Goal: Task Accomplishment & Management: Use online tool/utility

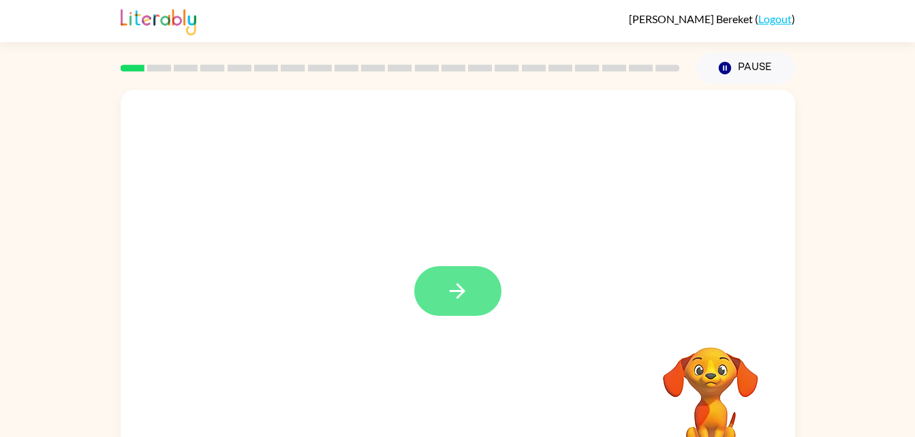
click at [453, 309] on button "button" at bounding box center [457, 291] width 87 height 50
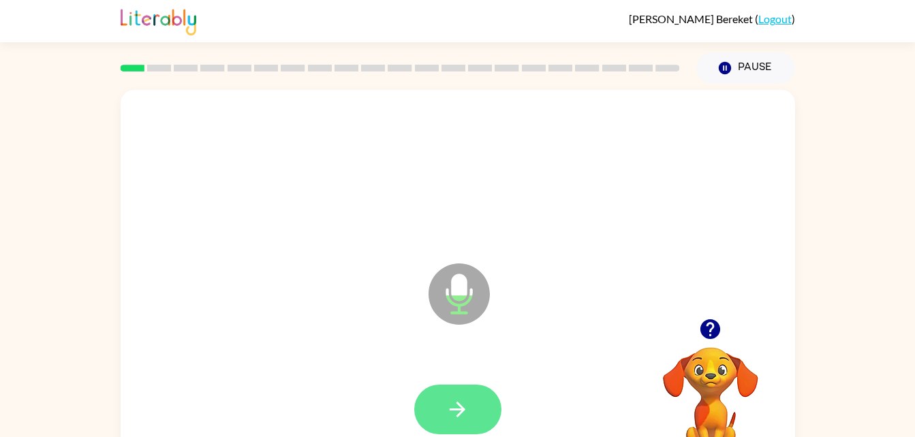
click at [452, 414] on icon "button" at bounding box center [458, 410] width 24 height 24
click at [487, 411] on button "button" at bounding box center [457, 410] width 87 height 50
click at [483, 414] on button "button" at bounding box center [457, 410] width 87 height 50
click at [470, 401] on button "button" at bounding box center [457, 410] width 87 height 50
click at [477, 404] on button "button" at bounding box center [457, 410] width 87 height 50
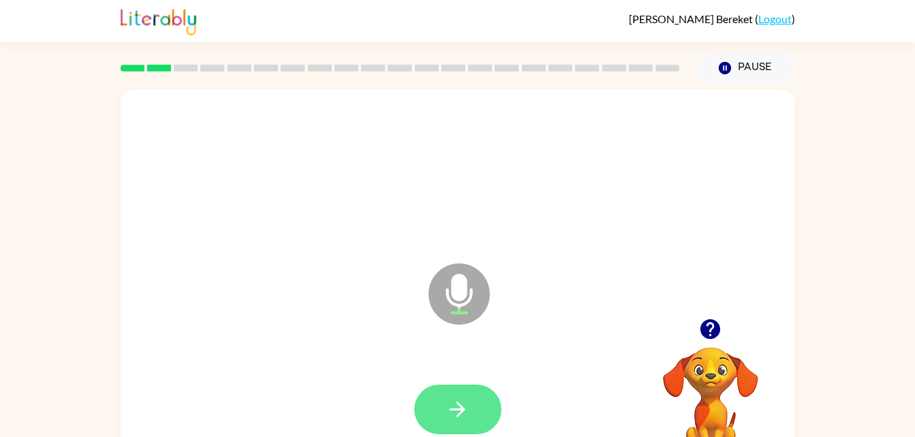
click at [478, 407] on button "button" at bounding box center [457, 410] width 87 height 50
click at [469, 414] on button "button" at bounding box center [457, 410] width 87 height 50
click at [478, 401] on button "button" at bounding box center [457, 410] width 87 height 50
click at [469, 403] on icon "button" at bounding box center [458, 410] width 24 height 24
click at [463, 412] on icon "button" at bounding box center [458, 410] width 24 height 24
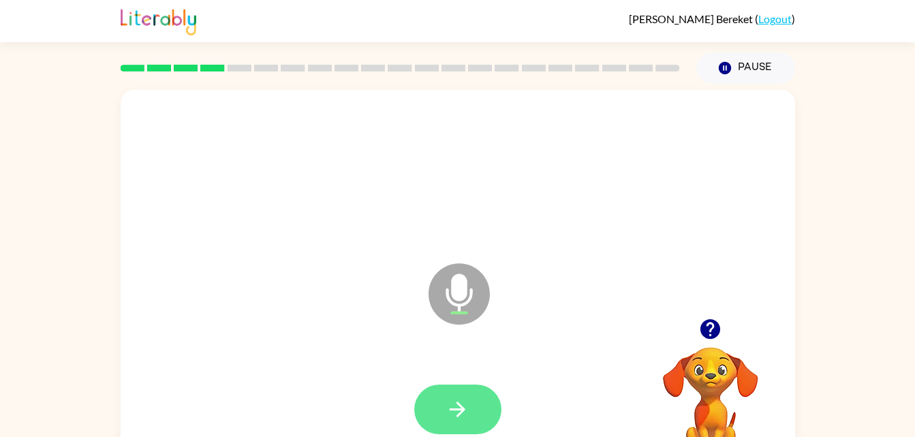
click at [473, 407] on button "button" at bounding box center [457, 410] width 87 height 50
click at [461, 392] on button "button" at bounding box center [457, 410] width 87 height 50
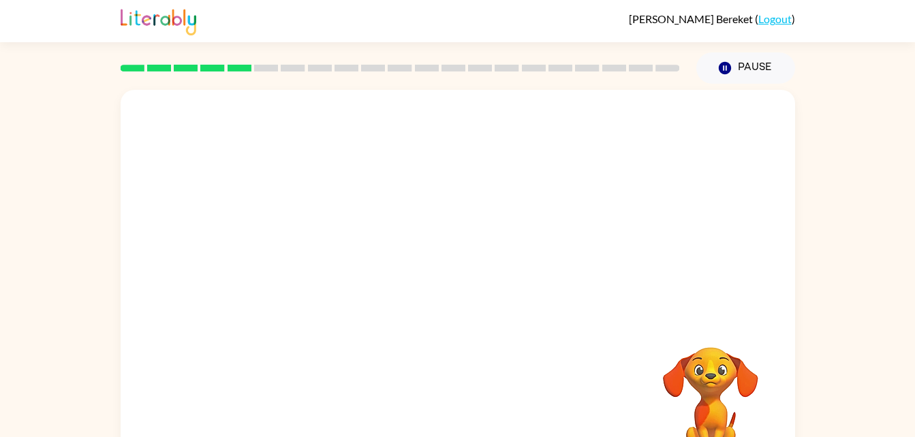
click at [846, 82] on div "Abel Bereket ( Logout ) Pause Pause Your browser must support playing .mp4 file…" at bounding box center [457, 239] width 915 height 479
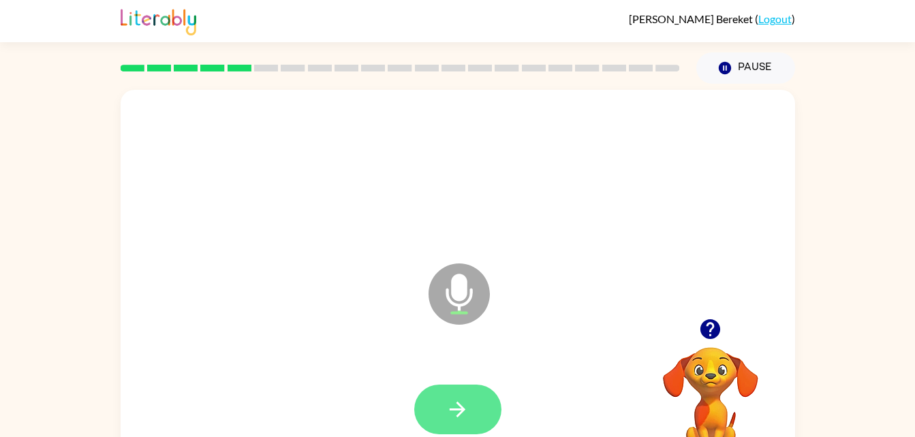
click at [465, 407] on icon "button" at bounding box center [458, 410] width 24 height 24
click at [467, 407] on icon "button" at bounding box center [458, 410] width 24 height 24
click at [473, 419] on button "button" at bounding box center [457, 410] width 87 height 50
click at [458, 412] on icon "button" at bounding box center [458, 410] width 24 height 24
click at [484, 399] on button "button" at bounding box center [457, 410] width 87 height 50
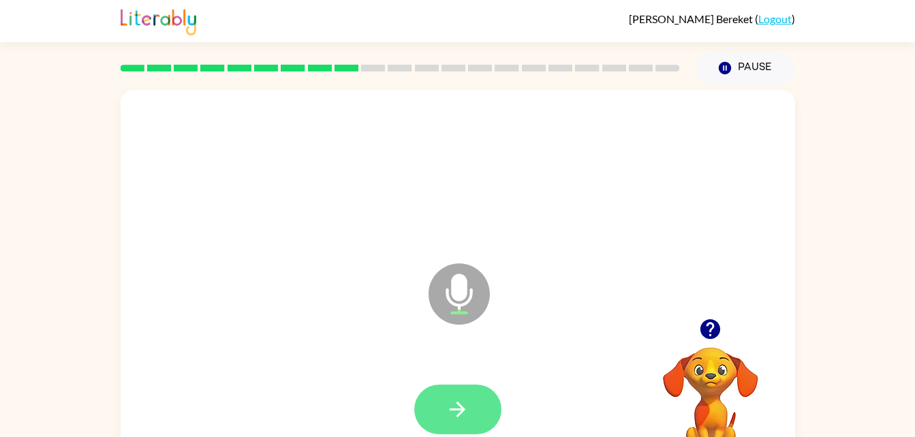
click at [473, 404] on button "button" at bounding box center [457, 410] width 87 height 50
click at [470, 405] on button "button" at bounding box center [457, 410] width 87 height 50
click at [472, 406] on button "button" at bounding box center [457, 410] width 87 height 50
click at [460, 398] on icon "button" at bounding box center [458, 410] width 24 height 24
click at [463, 407] on icon "button" at bounding box center [458, 410] width 24 height 24
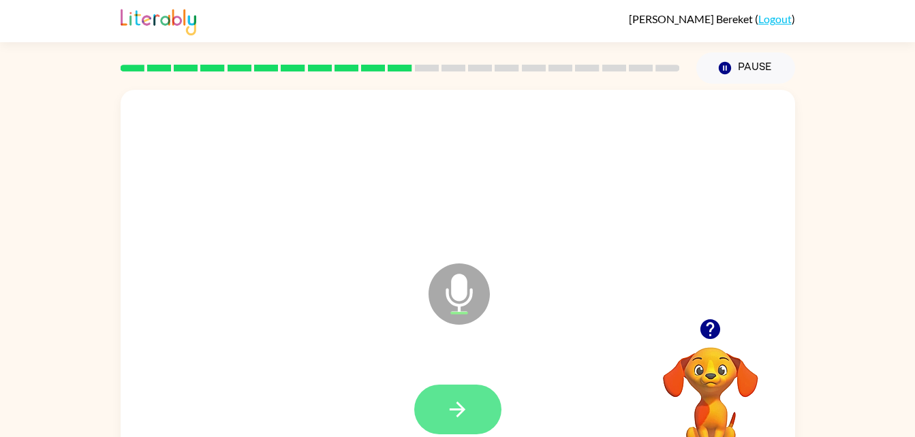
click at [470, 407] on button "button" at bounding box center [457, 410] width 87 height 50
click at [476, 404] on button "button" at bounding box center [457, 410] width 87 height 50
click at [450, 425] on button "button" at bounding box center [457, 410] width 87 height 50
click at [470, 411] on button "button" at bounding box center [457, 410] width 87 height 50
click at [465, 418] on icon "button" at bounding box center [458, 410] width 24 height 24
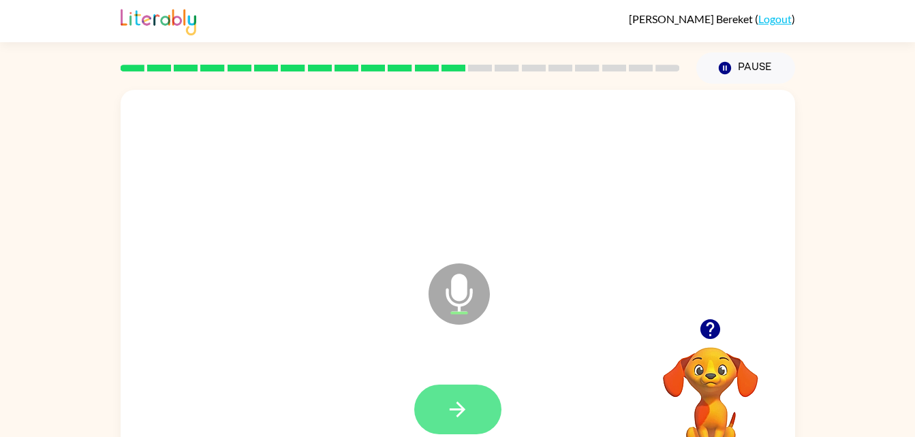
click at [465, 426] on button "button" at bounding box center [457, 410] width 87 height 50
click at [468, 414] on icon "button" at bounding box center [458, 410] width 24 height 24
click at [471, 414] on button "button" at bounding box center [457, 410] width 87 height 50
click at [471, 426] on button "button" at bounding box center [457, 410] width 87 height 50
click at [472, 405] on button "button" at bounding box center [457, 410] width 87 height 50
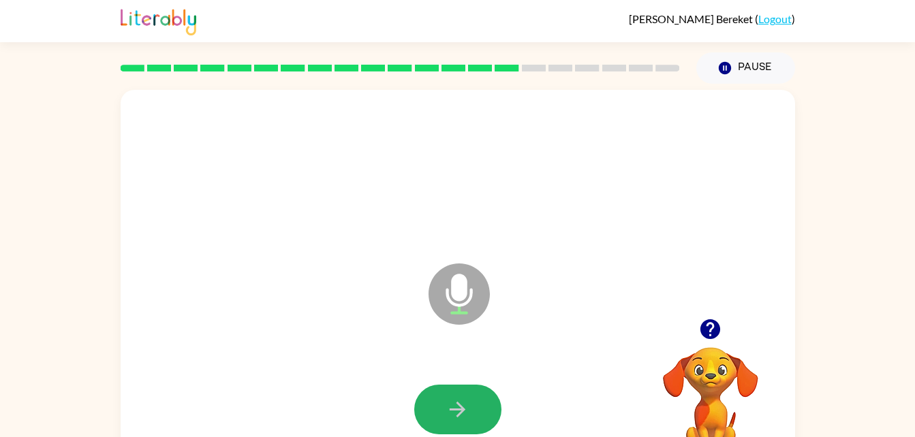
click at [454, 406] on icon "button" at bounding box center [458, 410] width 24 height 24
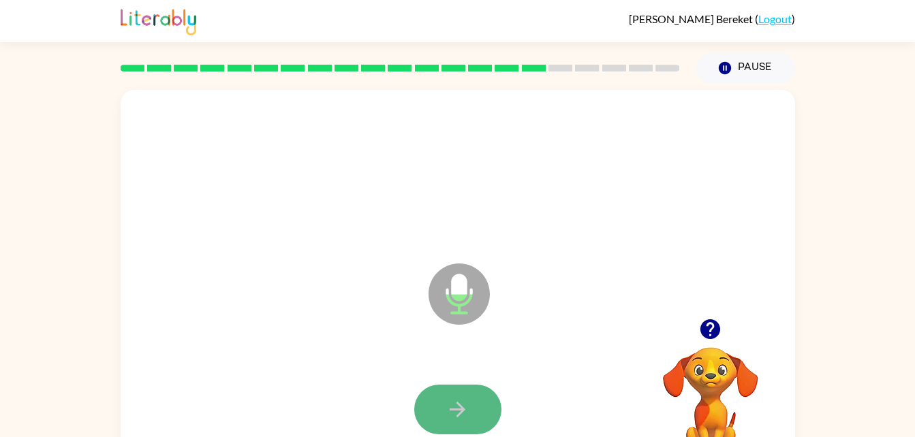
drag, startPoint x: 454, startPoint y: 406, endPoint x: 431, endPoint y: 416, distance: 25.3
click at [431, 416] on button "button" at bounding box center [457, 410] width 87 height 50
click at [450, 414] on icon "button" at bounding box center [458, 410] width 24 height 24
click at [461, 414] on icon "button" at bounding box center [458, 410] width 16 height 16
click at [461, 414] on div at bounding box center [457, 410] width 87 height 50
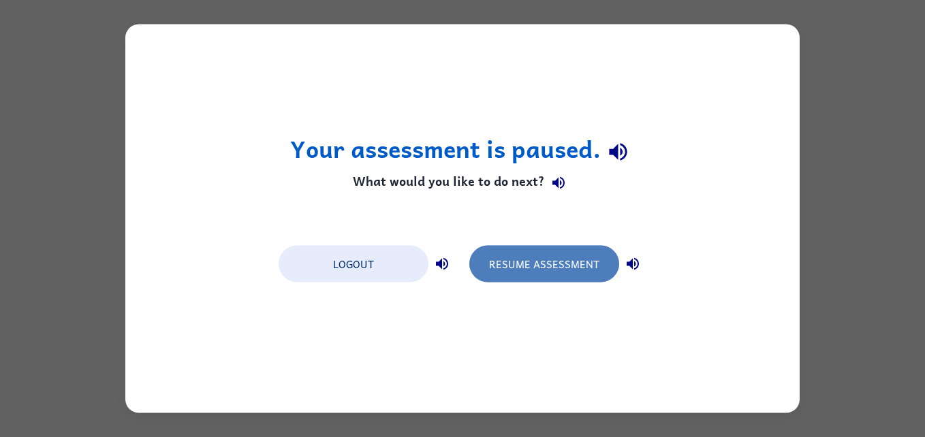
click at [541, 255] on button "Resume Assessment" at bounding box center [544, 264] width 150 height 37
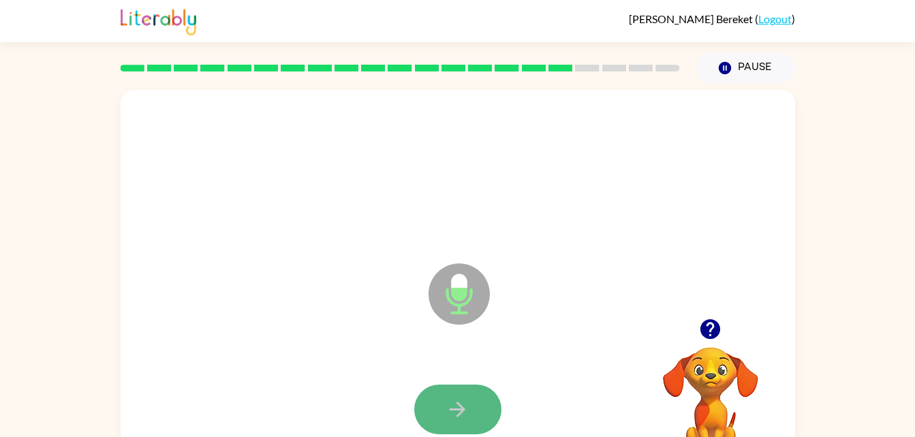
click at [465, 398] on icon "button" at bounding box center [458, 410] width 24 height 24
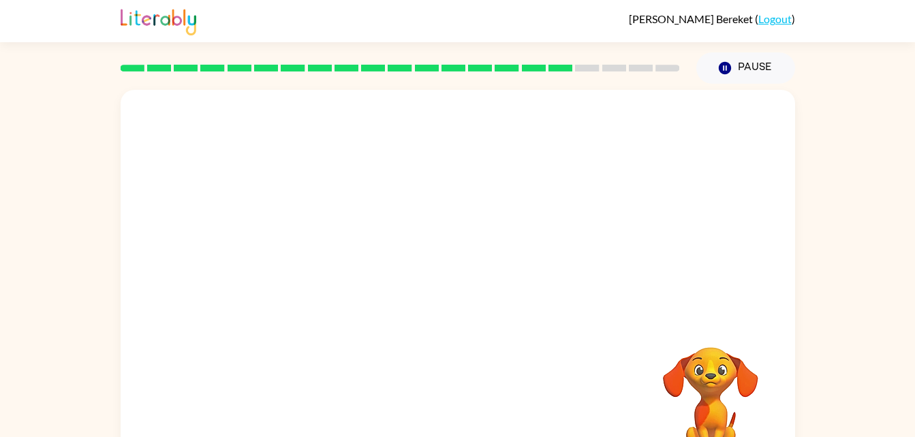
click at [469, 398] on div at bounding box center [457, 410] width 647 height 112
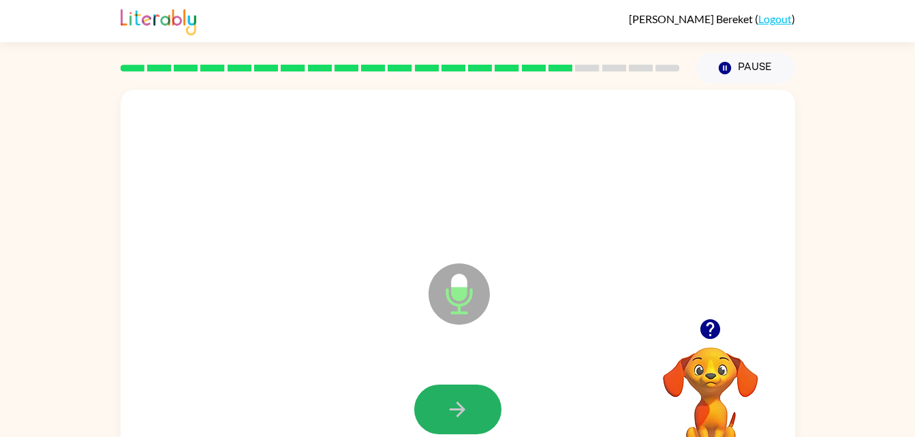
click at [469, 398] on button "button" at bounding box center [457, 410] width 87 height 50
click at [456, 407] on icon "button" at bounding box center [458, 410] width 24 height 24
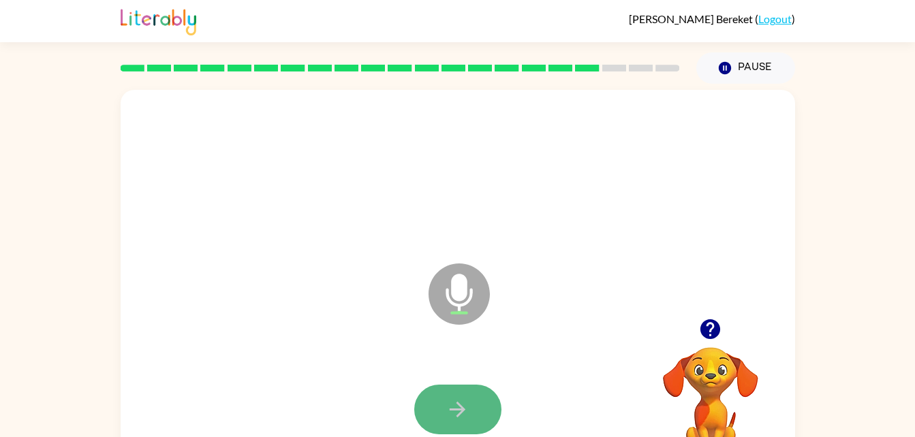
click at [458, 403] on icon "button" at bounding box center [458, 410] width 16 height 16
click at [465, 400] on icon "button" at bounding box center [458, 410] width 24 height 24
click at [465, 401] on icon "button" at bounding box center [458, 410] width 24 height 24
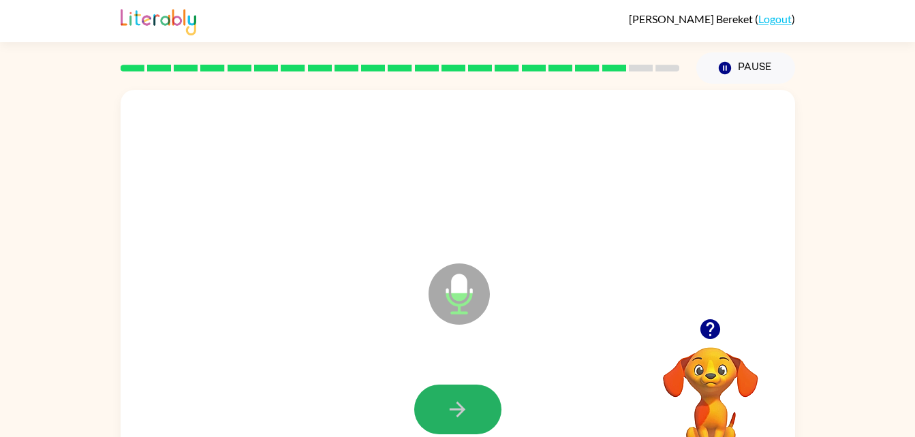
click at [465, 401] on icon "button" at bounding box center [458, 410] width 24 height 24
click at [456, 405] on icon "button" at bounding box center [458, 410] width 24 height 24
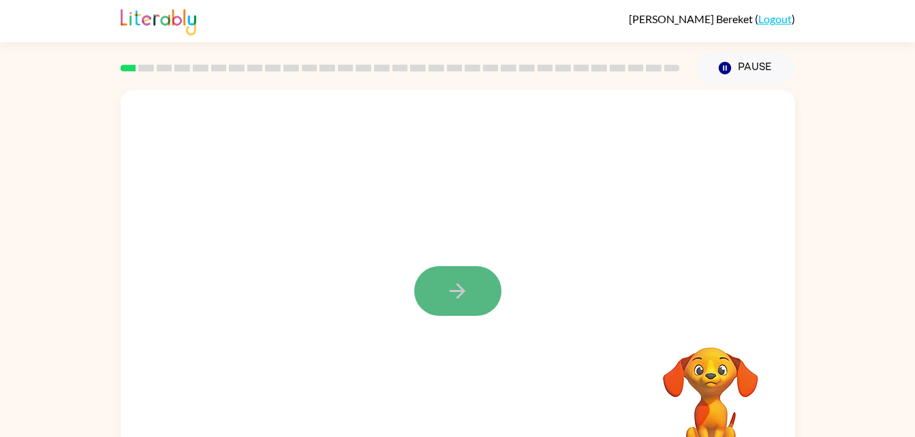
click at [457, 308] on button "button" at bounding box center [457, 291] width 87 height 50
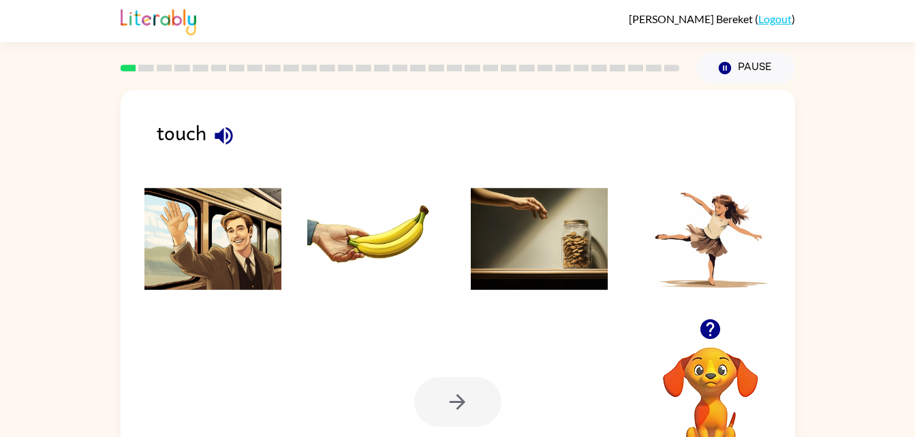
click at [429, 252] on img at bounding box center [376, 239] width 138 height 102
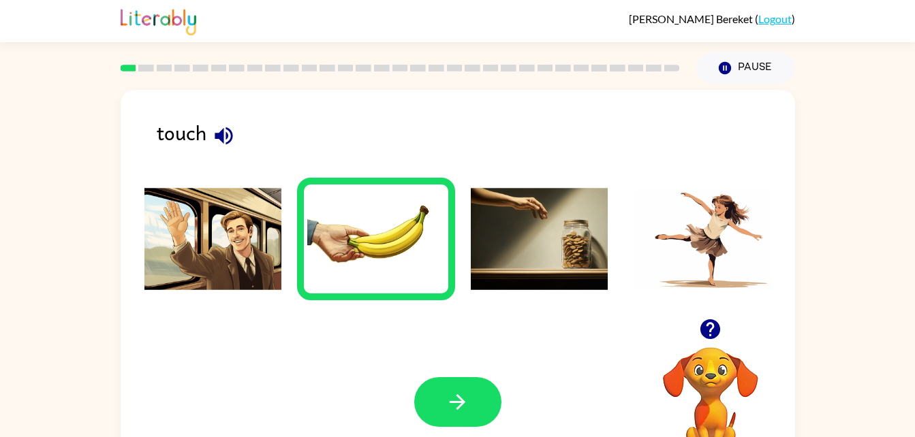
click at [523, 270] on img at bounding box center [540, 239] width 138 height 102
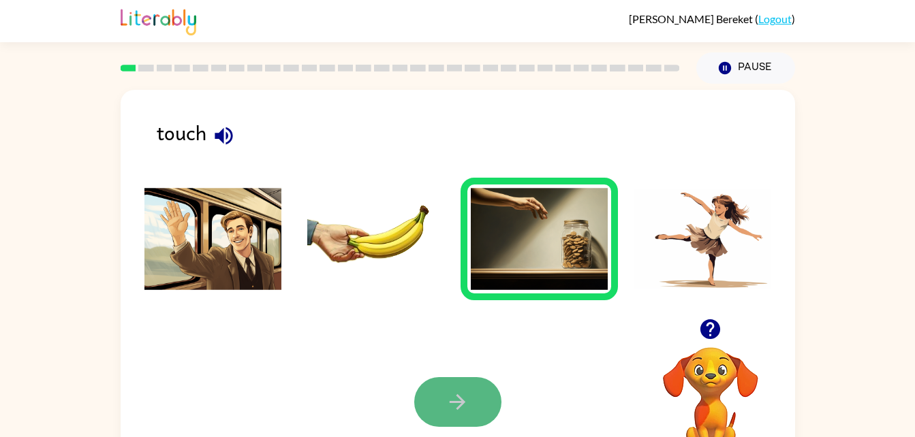
click at [475, 396] on button "button" at bounding box center [457, 402] width 87 height 50
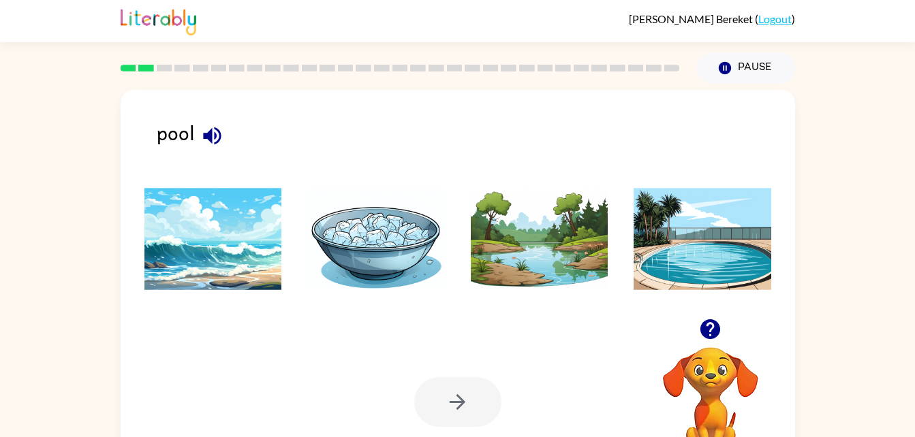
click at [674, 255] on img at bounding box center [703, 239] width 138 height 102
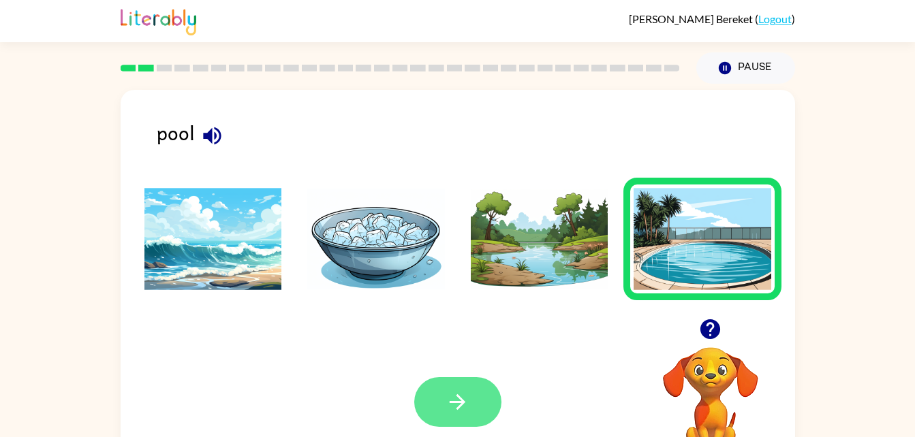
click at [460, 401] on icon "button" at bounding box center [458, 402] width 24 height 24
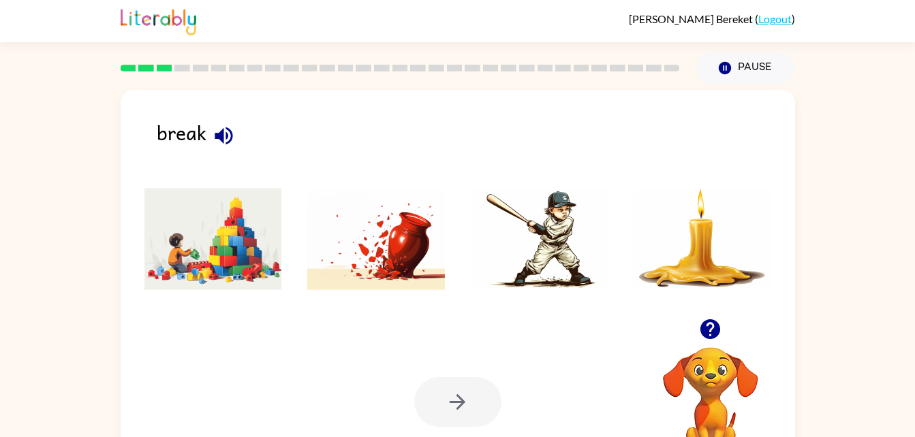
click at [379, 236] on img at bounding box center [376, 239] width 138 height 102
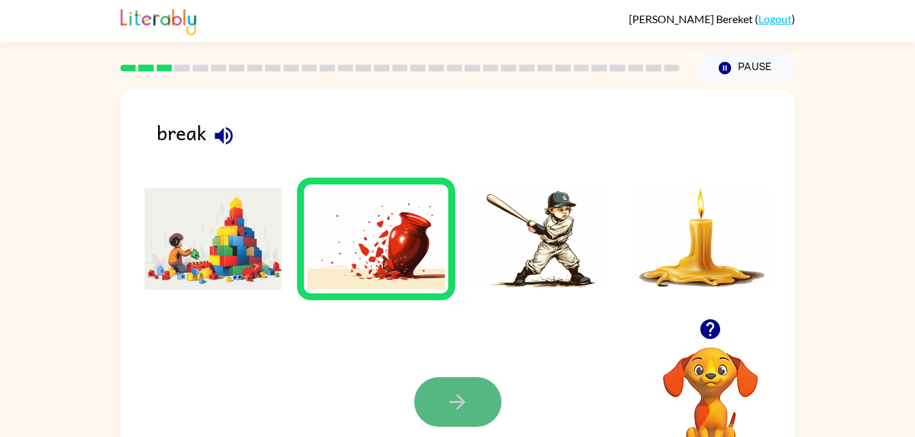
click at [459, 399] on icon "button" at bounding box center [458, 402] width 24 height 24
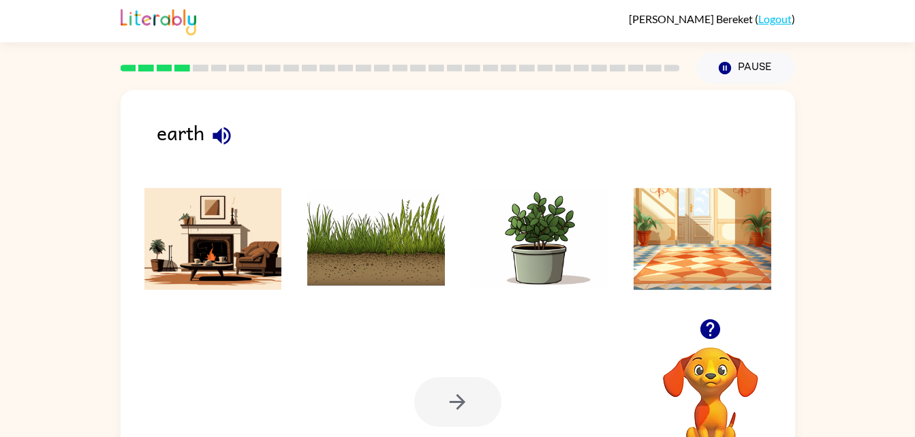
click at [405, 284] on img at bounding box center [376, 239] width 138 height 102
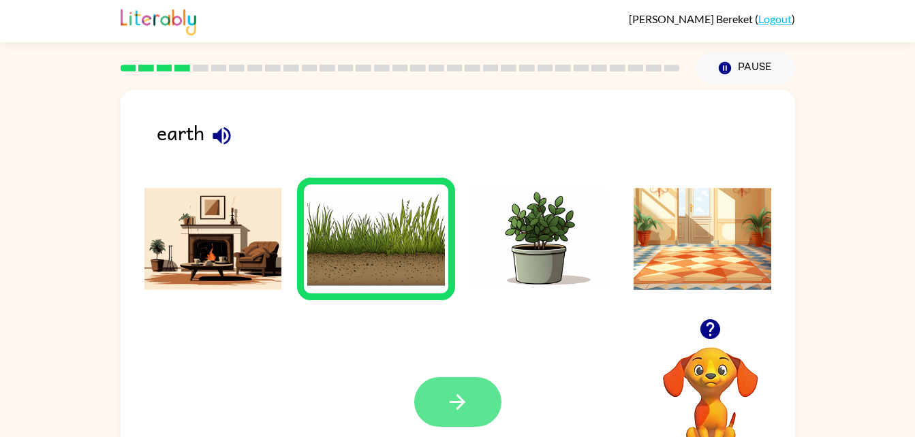
click at [471, 414] on button "button" at bounding box center [457, 402] width 87 height 50
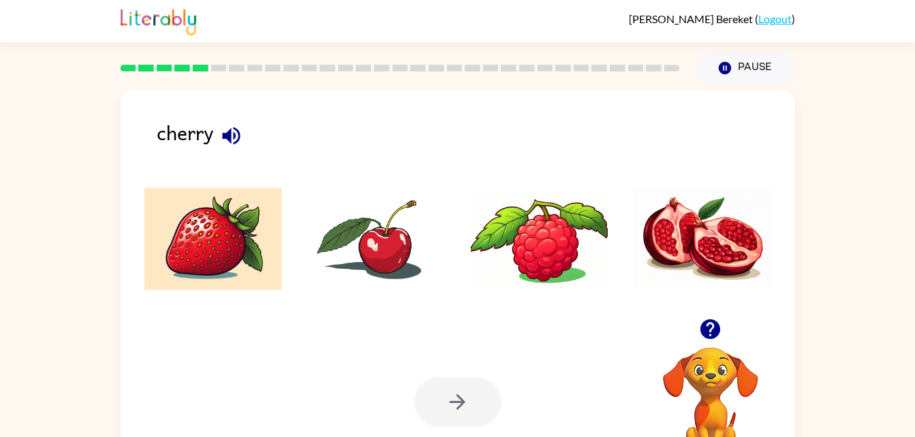
click at [356, 247] on img at bounding box center [376, 239] width 138 height 102
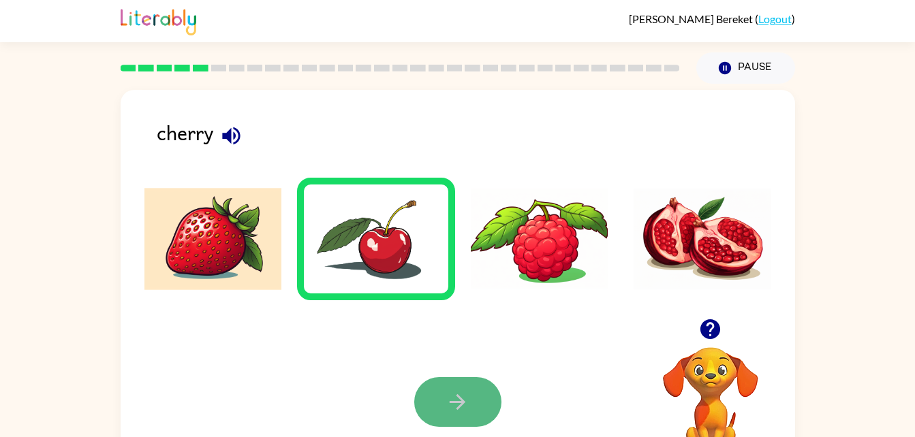
click at [462, 391] on icon "button" at bounding box center [458, 402] width 24 height 24
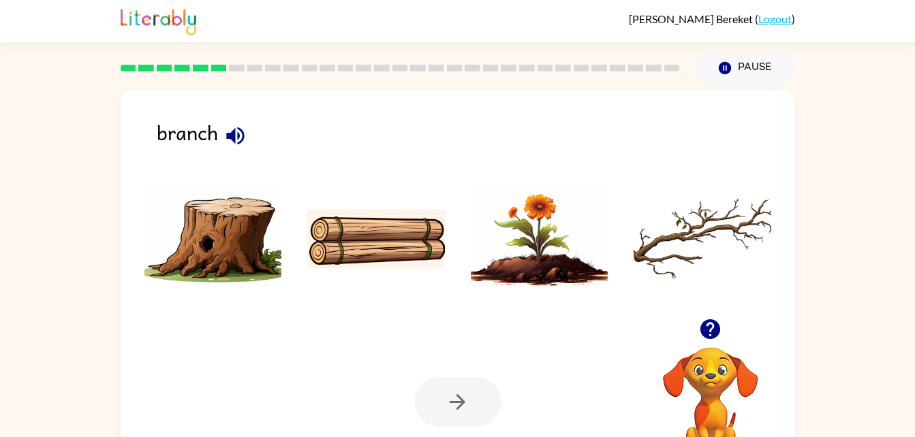
click at [245, 213] on img at bounding box center [213, 239] width 138 height 102
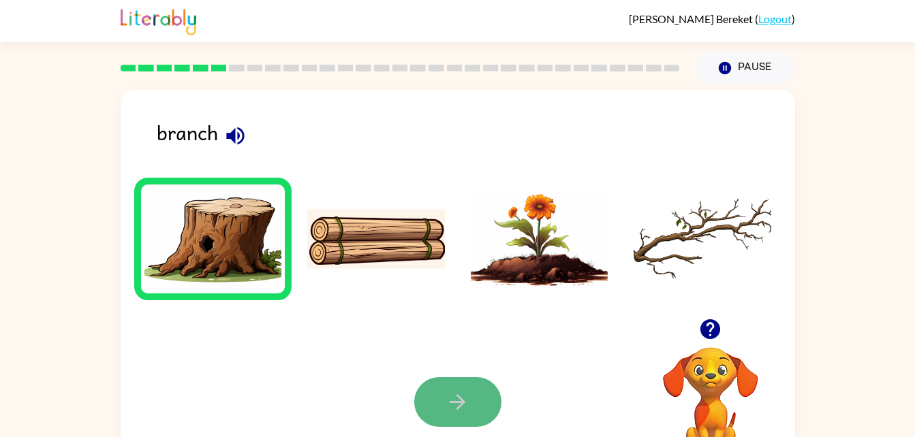
click at [433, 421] on button "button" at bounding box center [457, 402] width 87 height 50
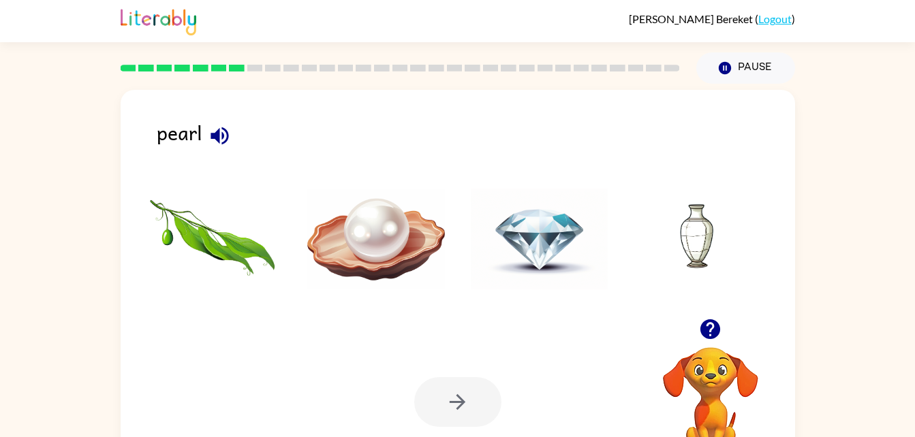
click at [384, 217] on img at bounding box center [376, 239] width 138 height 102
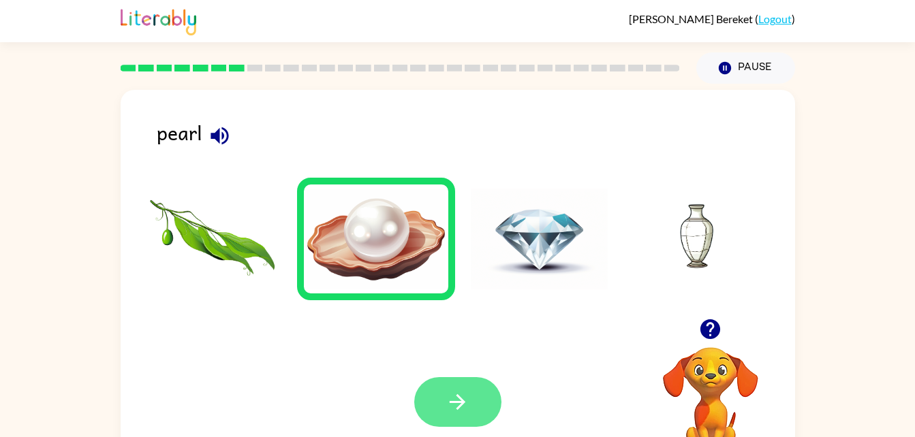
click at [471, 399] on button "button" at bounding box center [457, 402] width 87 height 50
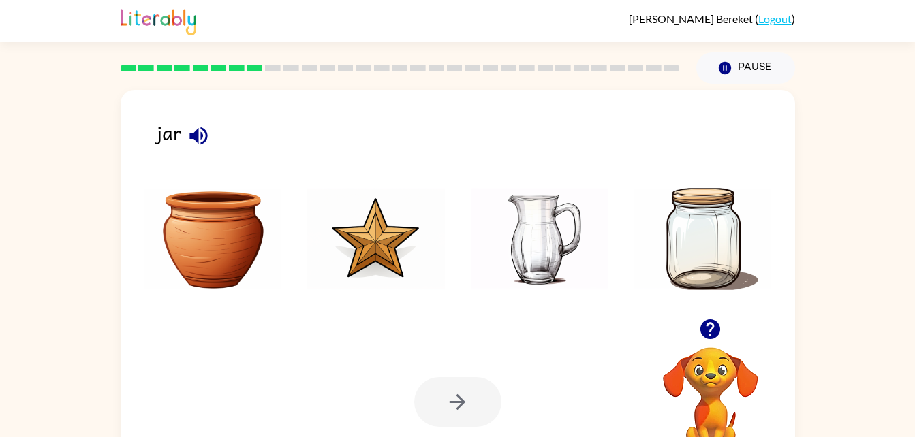
click at [680, 236] on img at bounding box center [703, 239] width 138 height 102
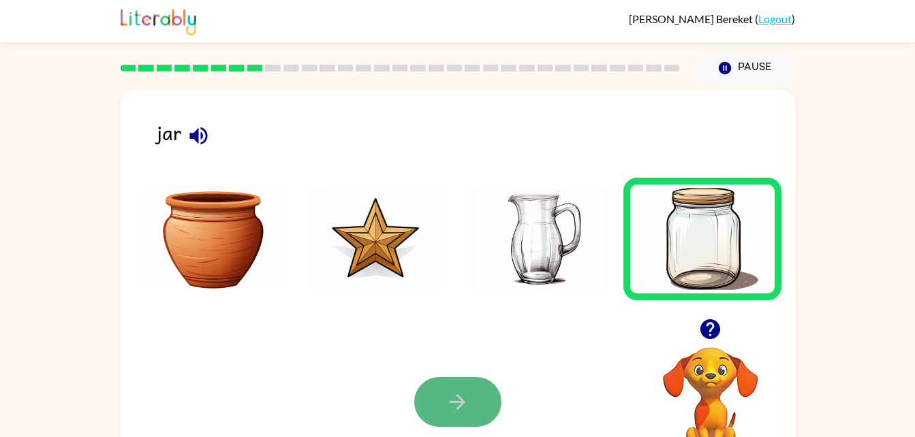
click at [467, 414] on icon "button" at bounding box center [458, 402] width 24 height 24
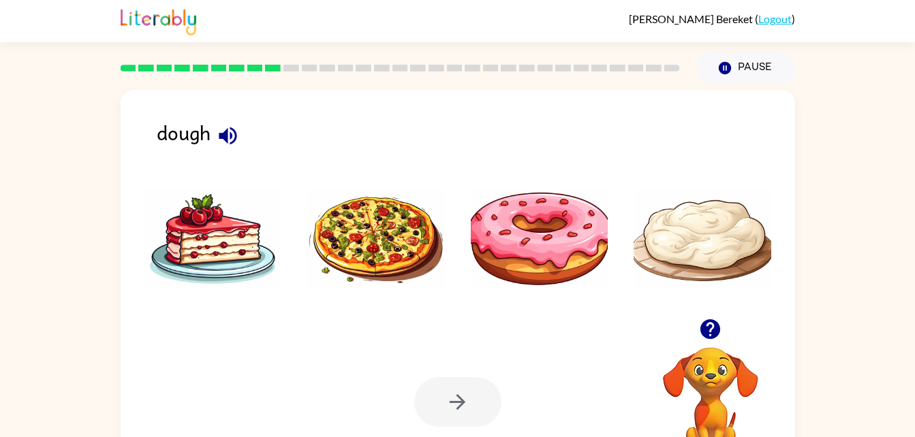
click at [710, 250] on img at bounding box center [703, 239] width 138 height 102
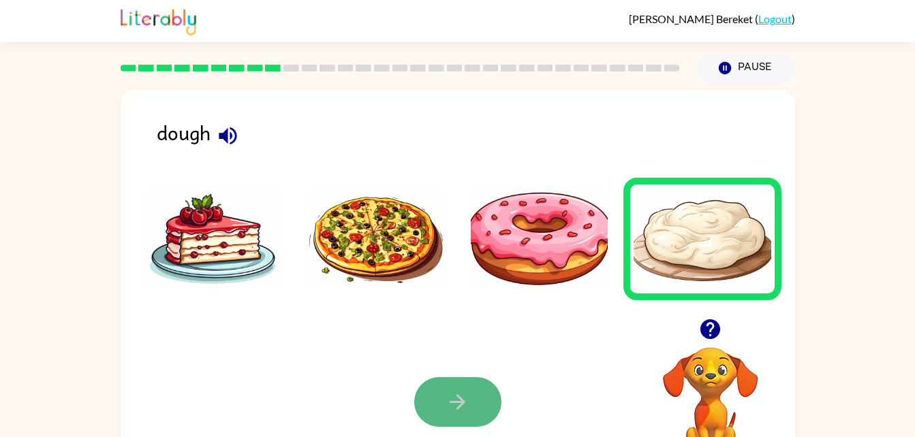
click at [467, 403] on icon "button" at bounding box center [458, 402] width 24 height 24
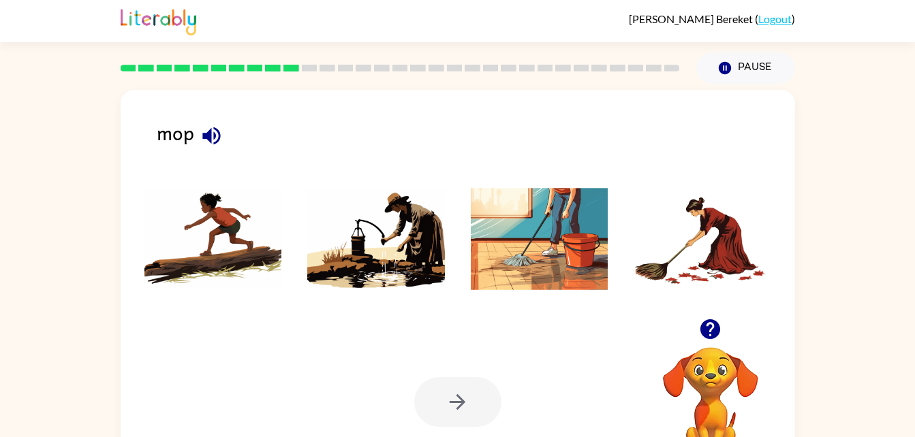
click at [545, 229] on img at bounding box center [540, 239] width 138 height 102
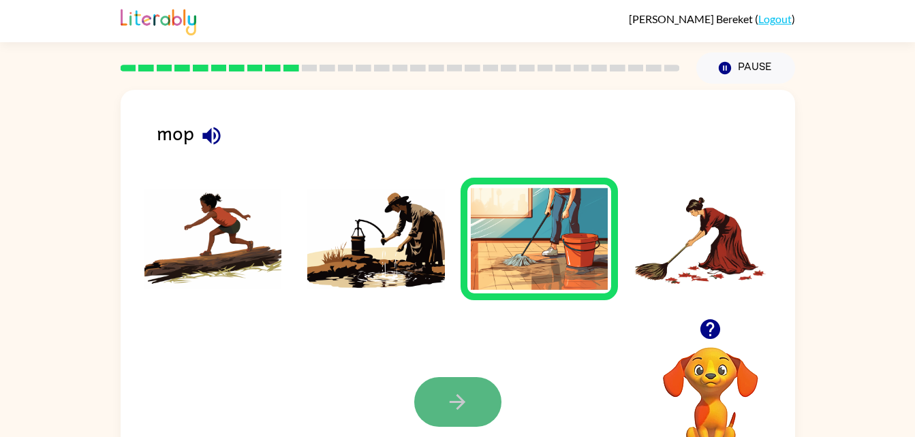
click at [444, 393] on button "button" at bounding box center [457, 402] width 87 height 50
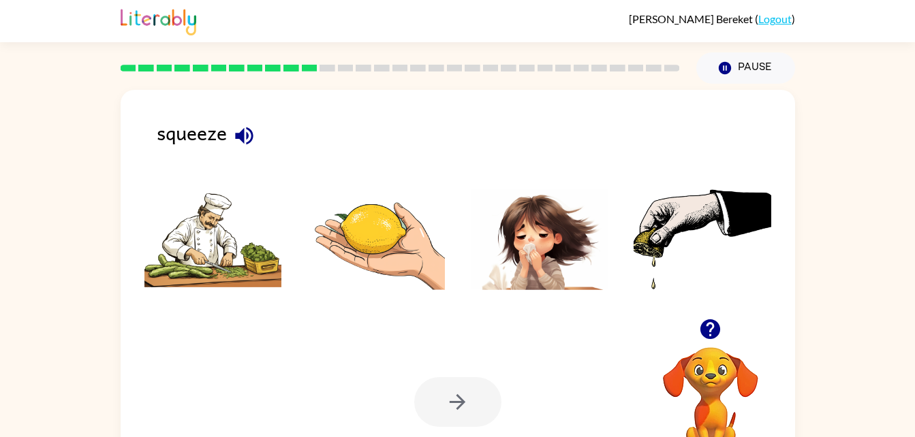
click at [403, 243] on img at bounding box center [376, 239] width 138 height 102
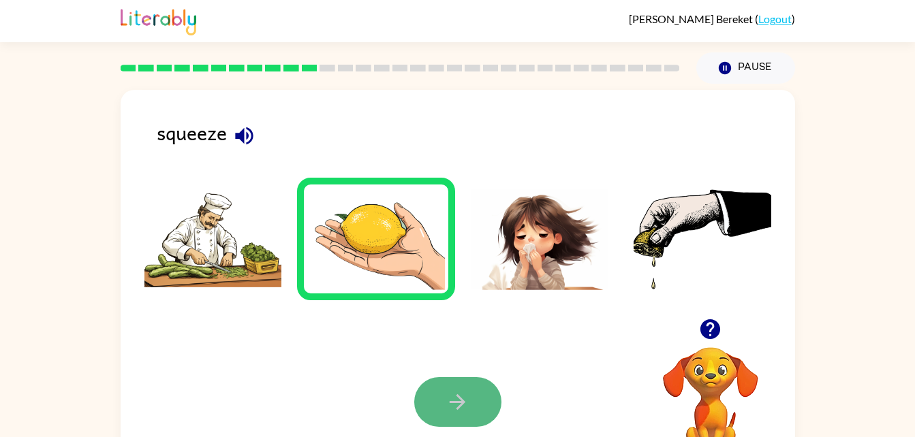
click at [470, 419] on button "button" at bounding box center [457, 402] width 87 height 50
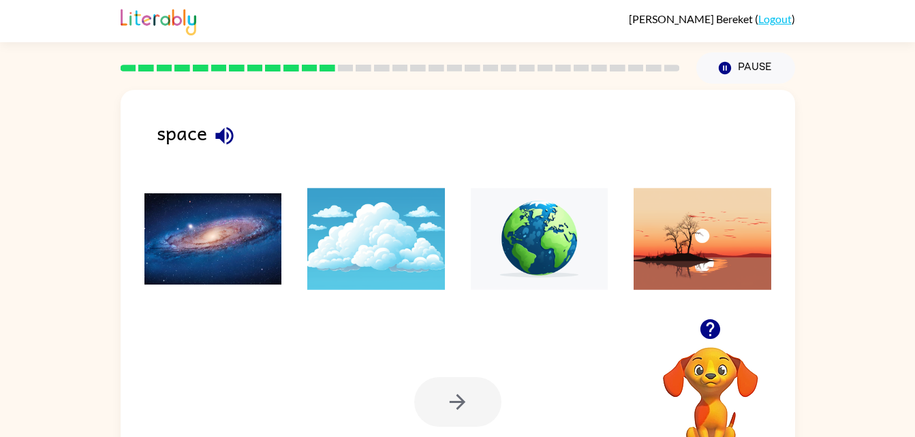
click at [251, 232] on img at bounding box center [213, 239] width 138 height 102
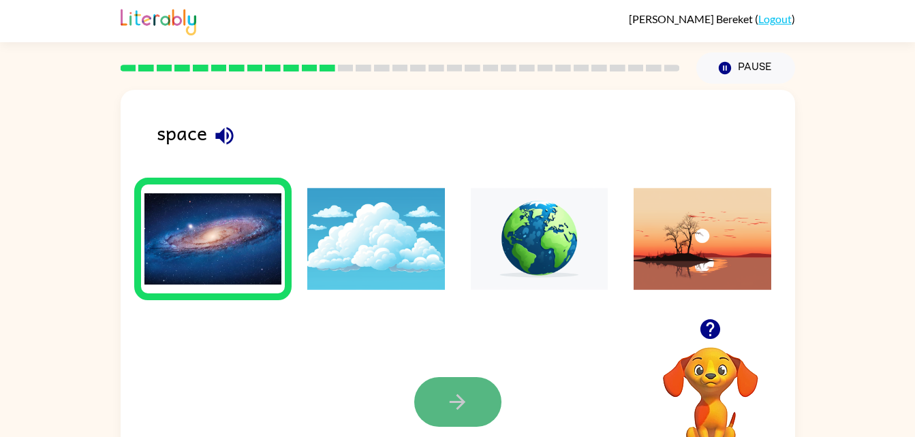
click at [465, 392] on icon "button" at bounding box center [458, 402] width 24 height 24
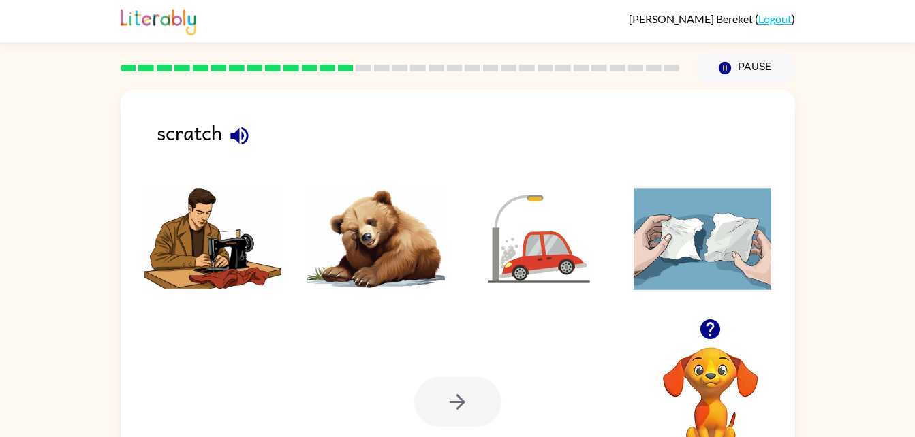
click at [360, 255] on img at bounding box center [376, 239] width 138 height 102
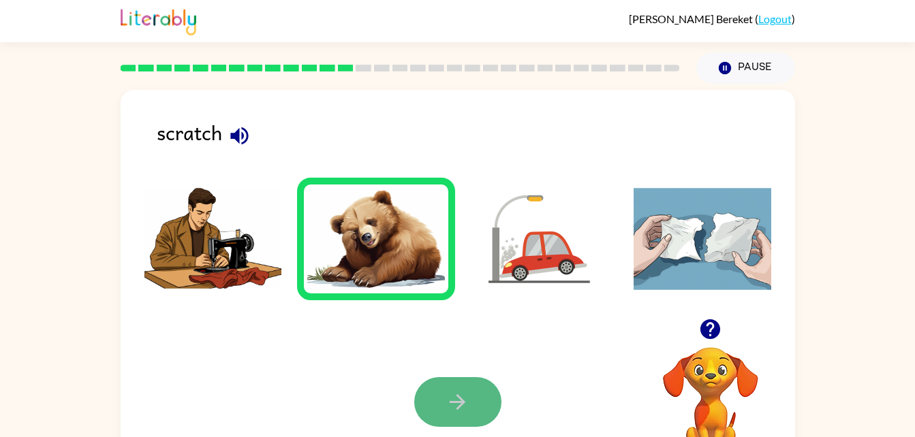
click at [475, 417] on button "button" at bounding box center [457, 402] width 87 height 50
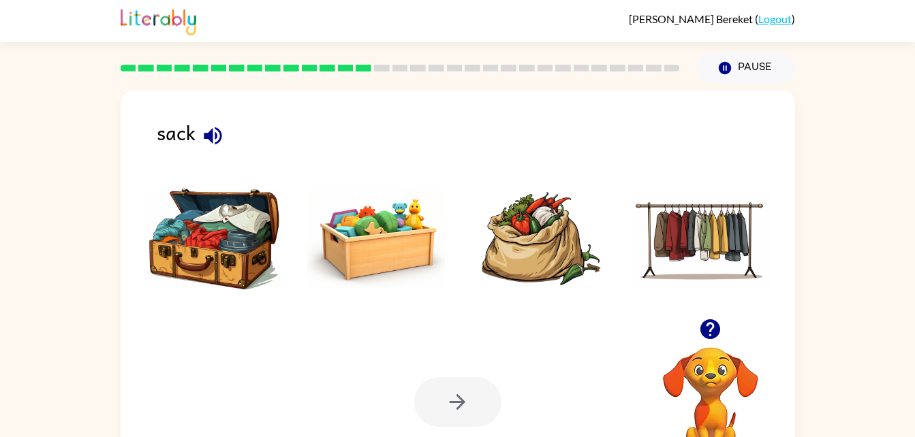
click at [524, 208] on img at bounding box center [540, 239] width 138 height 102
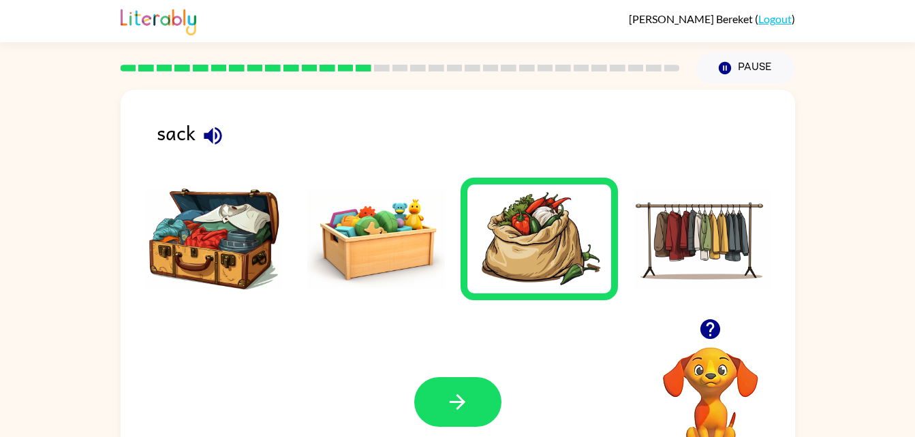
click at [477, 437] on div "Your browser must support playing .mp4 files to use Literably. Please try using…" at bounding box center [458, 402] width 674 height 153
click at [466, 406] on icon "button" at bounding box center [458, 402] width 24 height 24
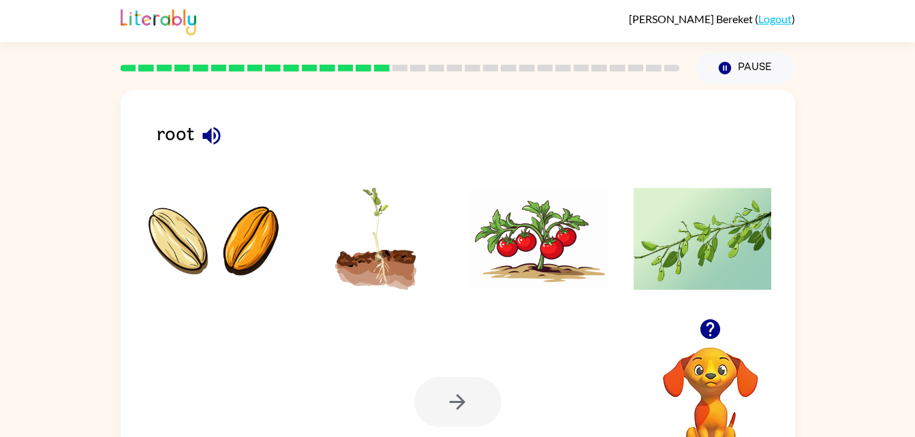
click at [375, 268] on img at bounding box center [376, 239] width 138 height 102
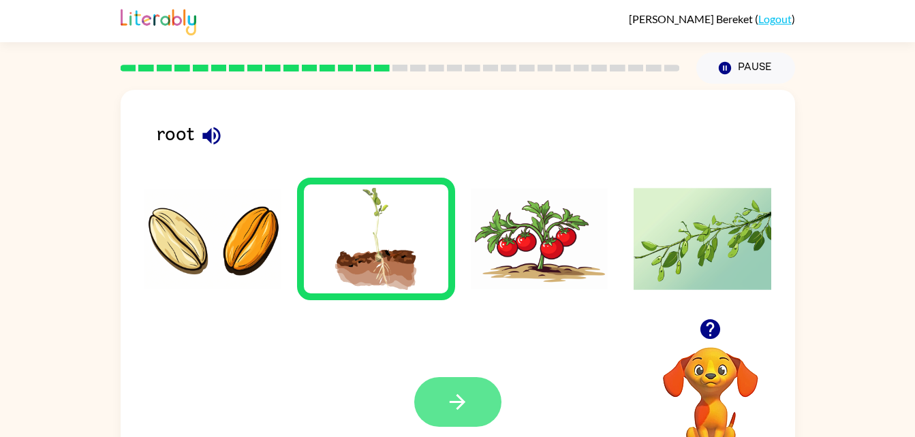
click at [476, 409] on button "button" at bounding box center [457, 402] width 87 height 50
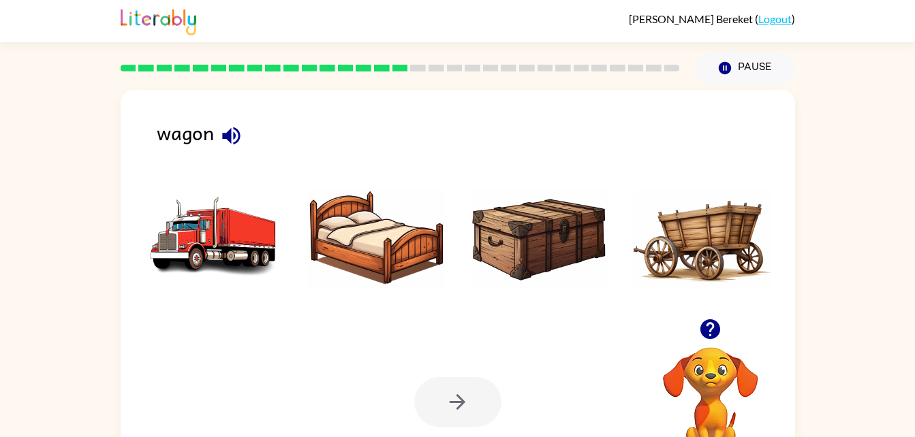
click at [704, 223] on img at bounding box center [703, 239] width 138 height 102
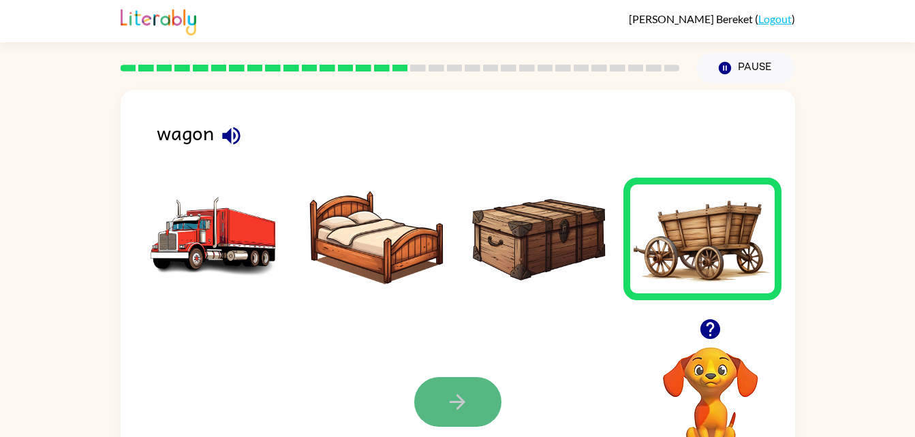
click at [482, 394] on button "button" at bounding box center [457, 402] width 87 height 50
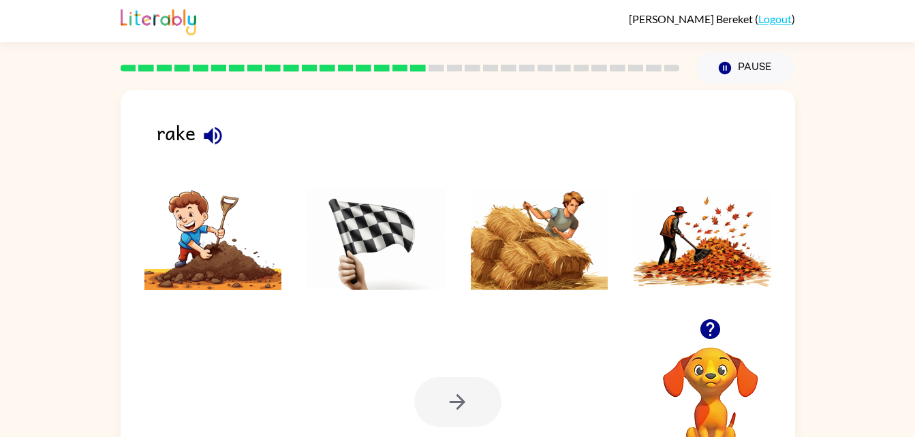
click at [666, 222] on img at bounding box center [703, 239] width 138 height 102
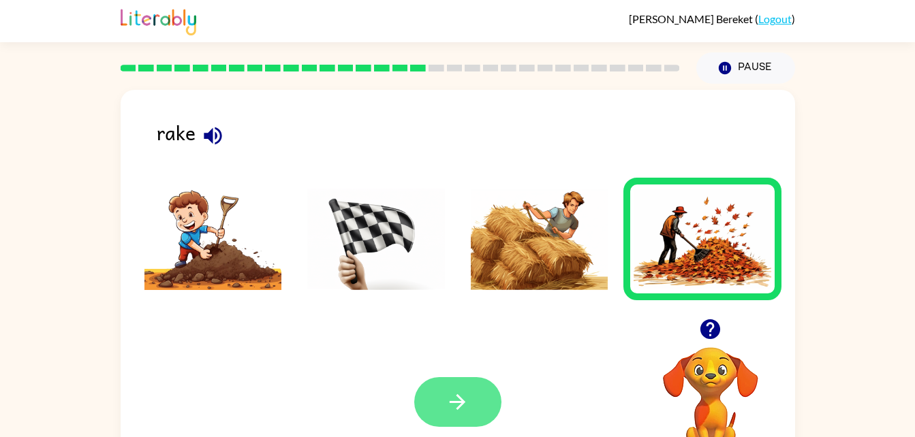
click at [445, 411] on button "button" at bounding box center [457, 402] width 87 height 50
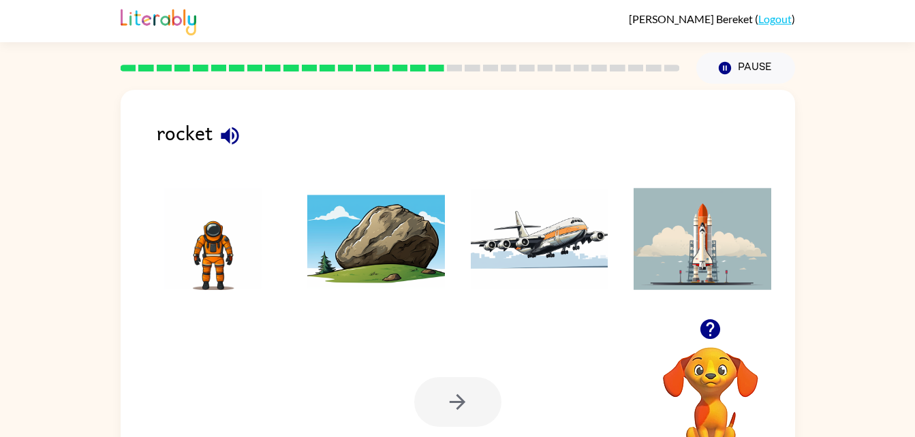
click at [707, 258] on img at bounding box center [703, 239] width 138 height 102
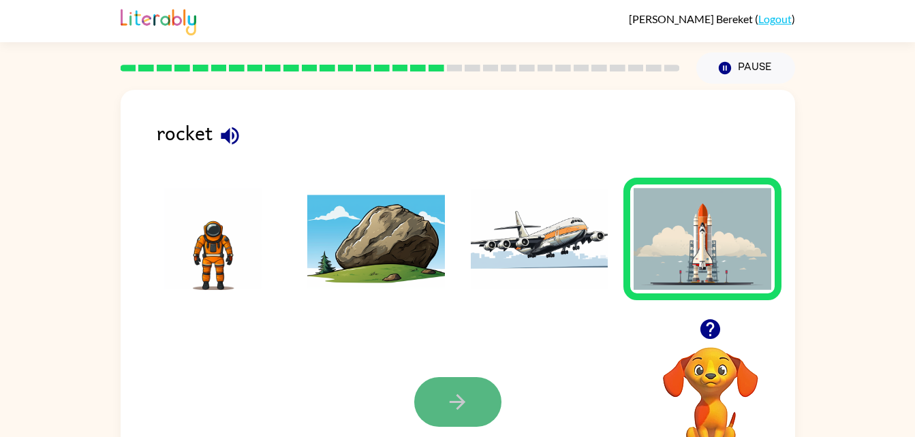
click at [440, 390] on button "button" at bounding box center [457, 402] width 87 height 50
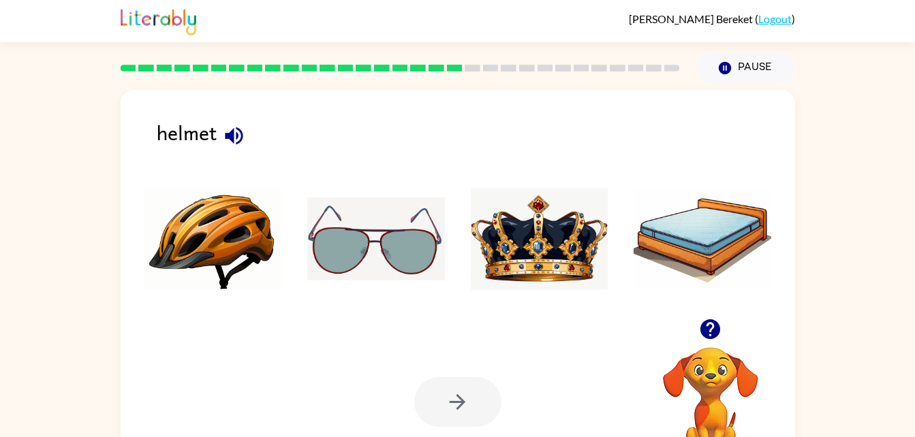
click at [243, 257] on img at bounding box center [213, 239] width 138 height 102
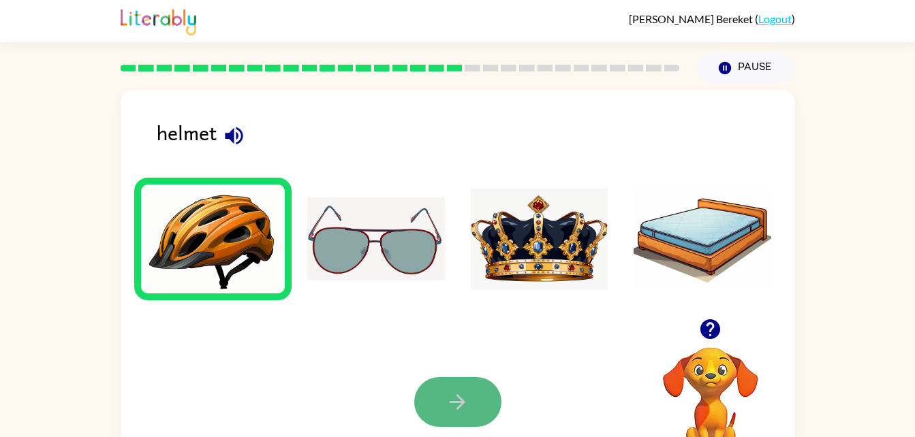
click at [443, 382] on button "button" at bounding box center [457, 402] width 87 height 50
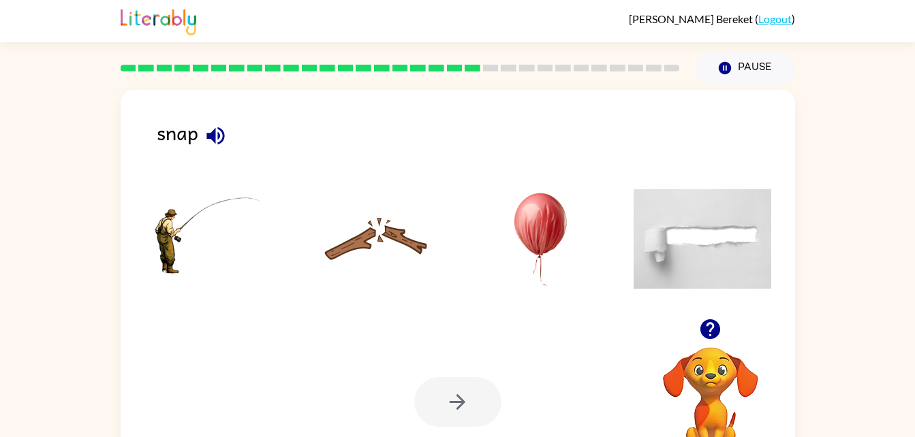
click at [366, 236] on img at bounding box center [376, 239] width 138 height 102
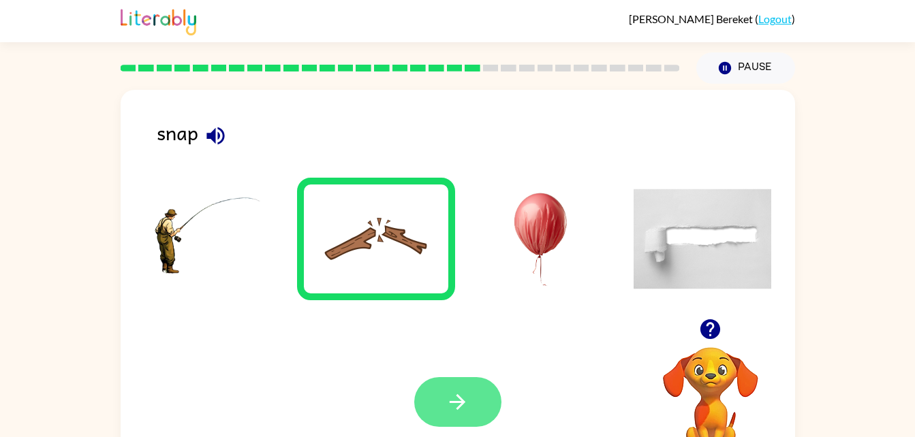
click at [452, 407] on icon "button" at bounding box center [458, 402] width 24 height 24
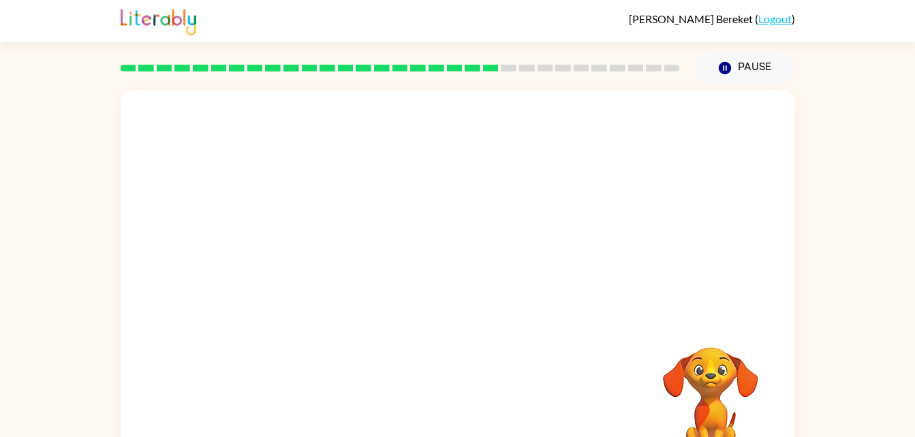
click at [421, 339] on div "Your browser must support playing .mp4 files to use Literably. Please try using…" at bounding box center [458, 284] width 674 height 389
click at [537, 208] on video "Your browser must support playing .mp4 files to use Literably. Please try using…" at bounding box center [458, 204] width 674 height 229
click at [527, 214] on video "Your browser must support playing .mp4 files to use Literably. Please try using…" at bounding box center [458, 204] width 674 height 229
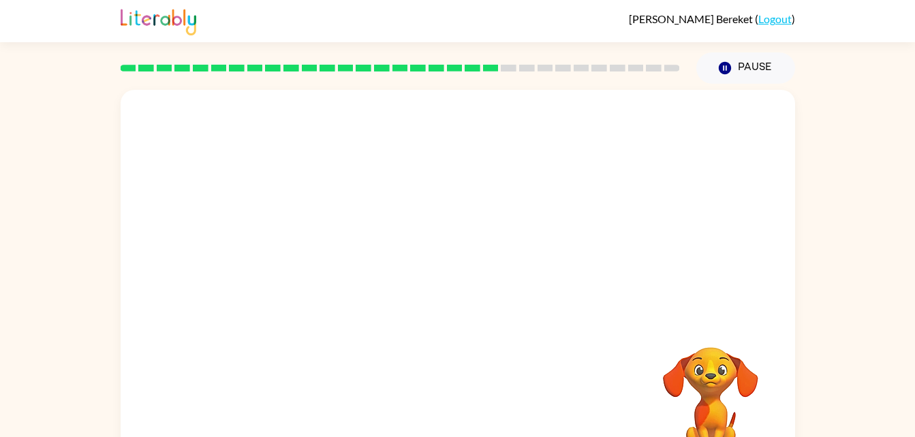
click at [527, 214] on video "Your browser must support playing .mp4 files to use Literably. Please try using…" at bounding box center [458, 204] width 674 height 229
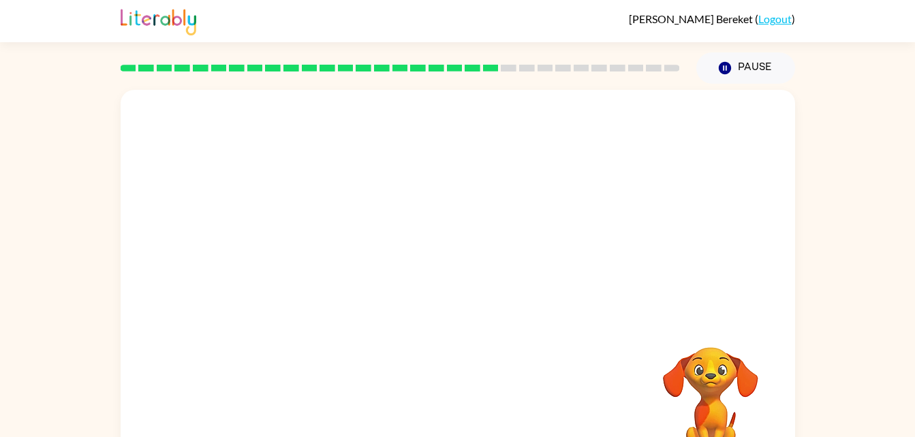
click at [333, 275] on video "Your browser must support playing .mp4 files to use Literably. Please try using…" at bounding box center [458, 204] width 674 height 229
click at [450, 274] on button "button" at bounding box center [457, 291] width 87 height 50
click at [450, 274] on div at bounding box center [457, 291] width 87 height 50
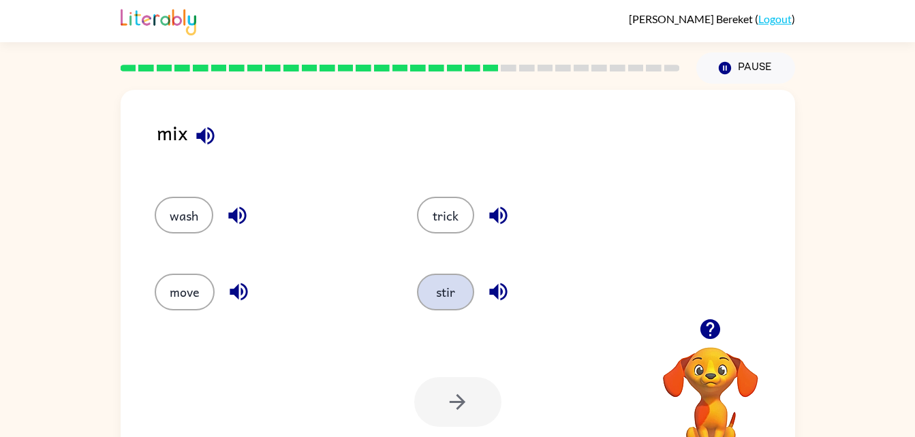
click at [438, 290] on button "stir" at bounding box center [445, 292] width 57 height 37
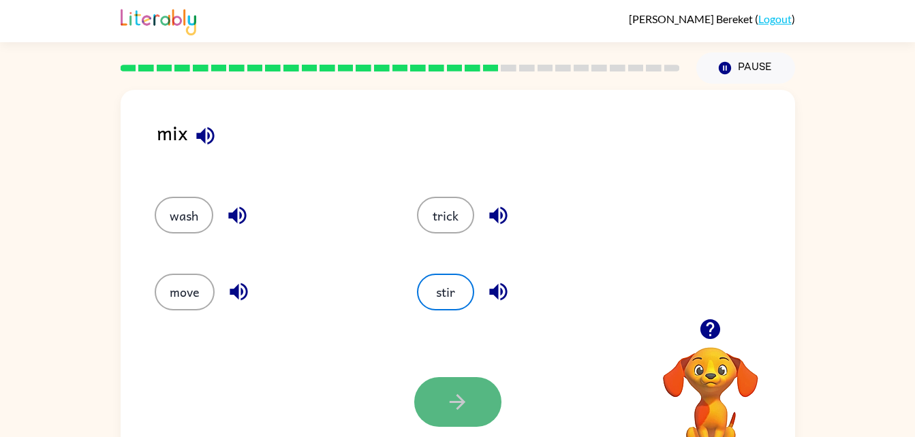
click at [453, 383] on button "button" at bounding box center [457, 402] width 87 height 50
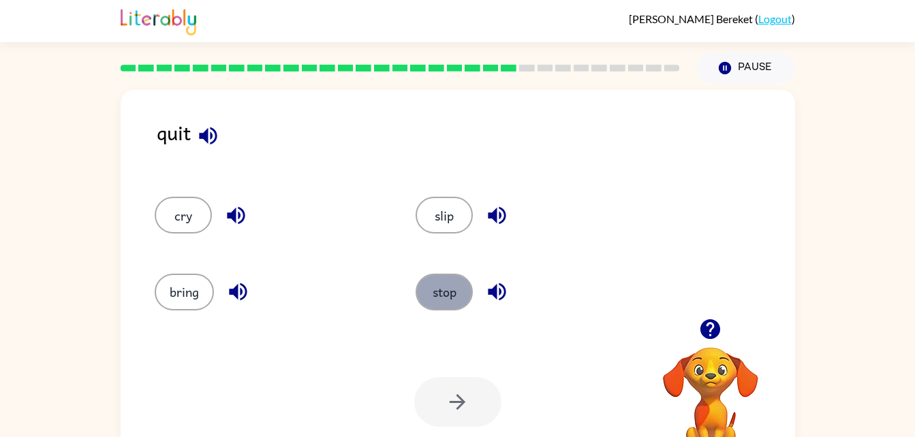
click at [444, 288] on button "stop" at bounding box center [444, 292] width 57 height 37
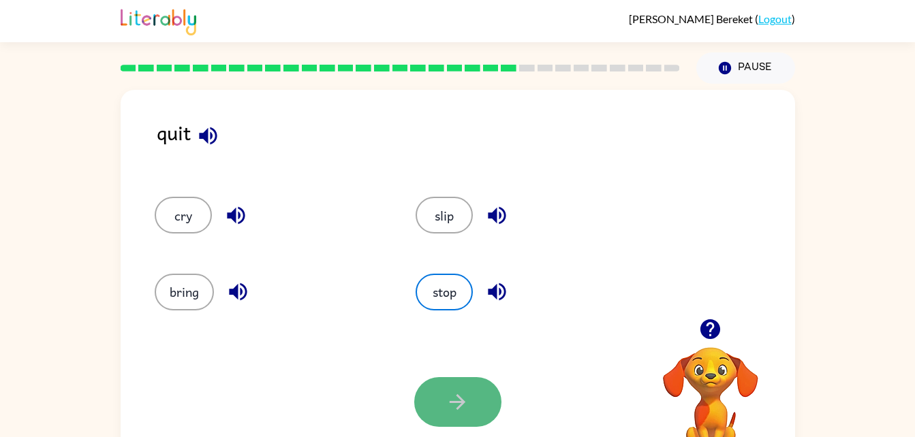
click at [480, 418] on button "button" at bounding box center [457, 402] width 87 height 50
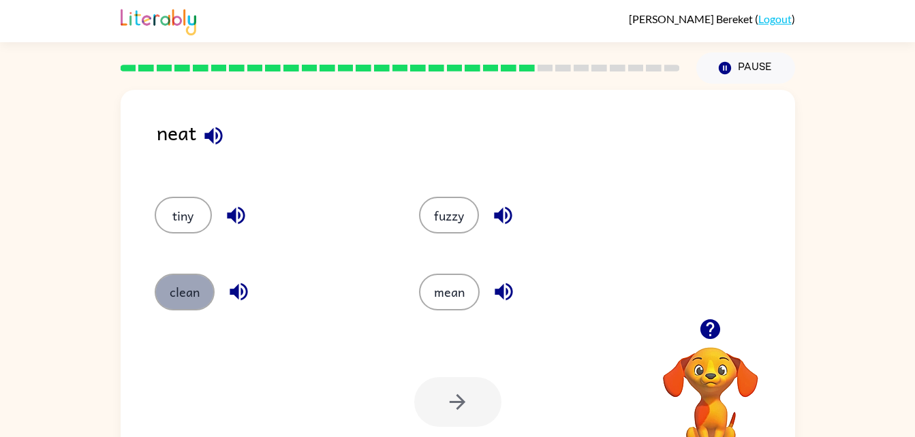
click at [187, 294] on button "clean" at bounding box center [185, 292] width 60 height 37
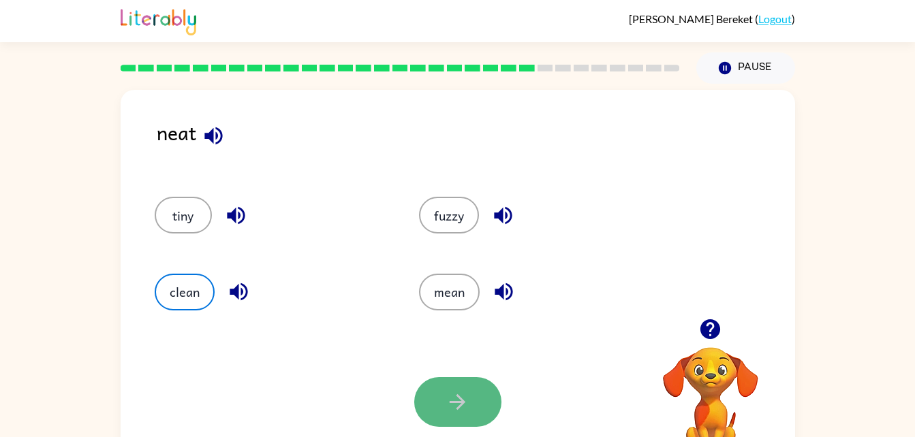
click at [476, 401] on button "button" at bounding box center [457, 402] width 87 height 50
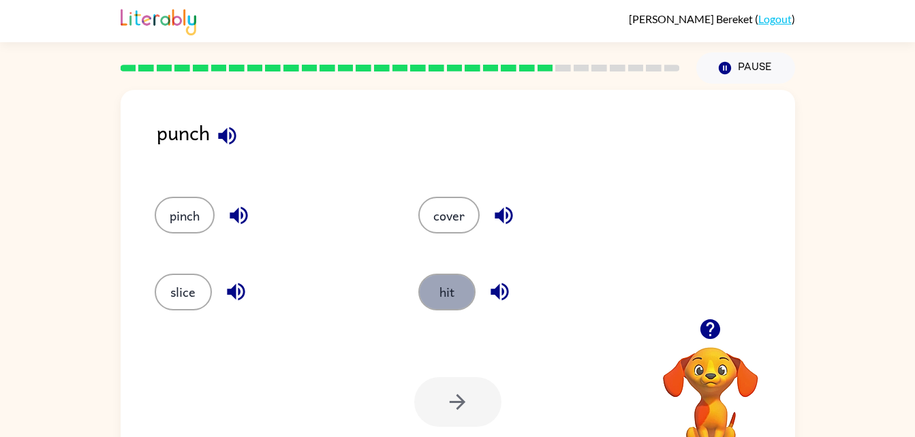
click at [446, 292] on button "hit" at bounding box center [446, 292] width 57 height 37
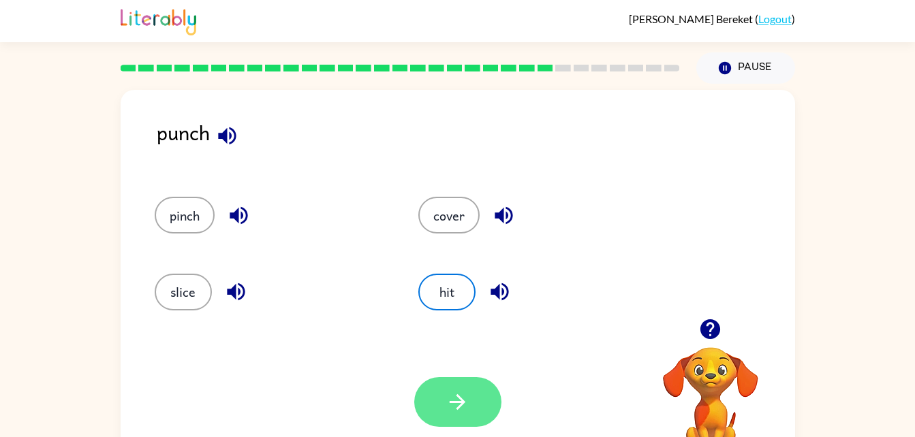
click at [454, 380] on button "button" at bounding box center [457, 402] width 87 height 50
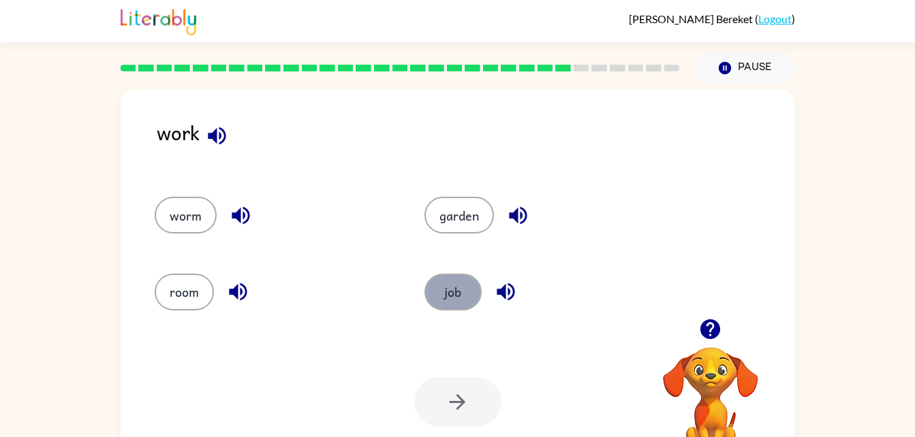
click at [435, 300] on button "job" at bounding box center [452, 292] width 57 height 37
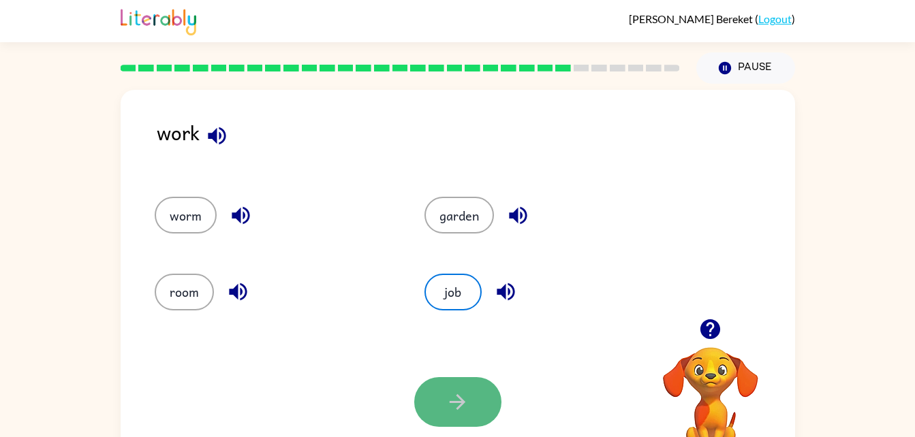
click at [455, 392] on icon "button" at bounding box center [458, 402] width 24 height 24
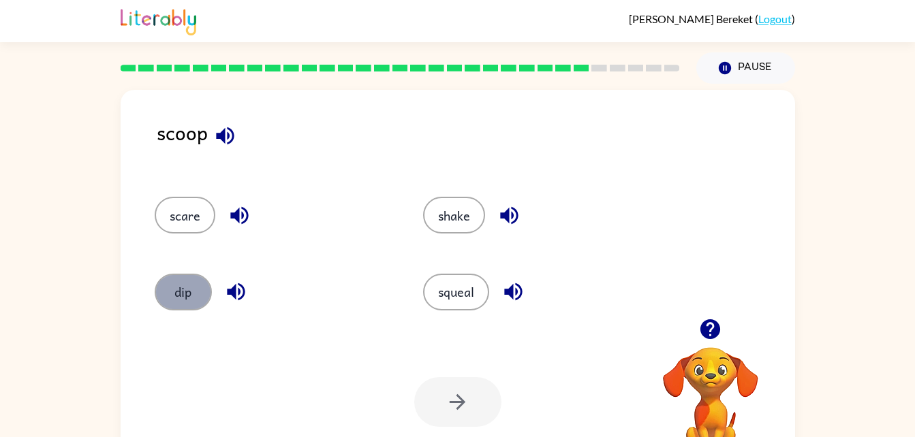
click at [200, 294] on button "dip" at bounding box center [183, 292] width 57 height 37
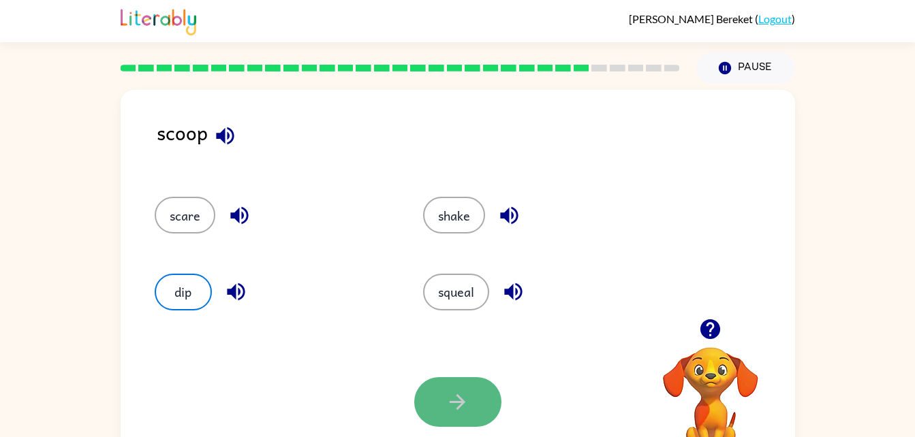
click at [433, 419] on button "button" at bounding box center [457, 402] width 87 height 50
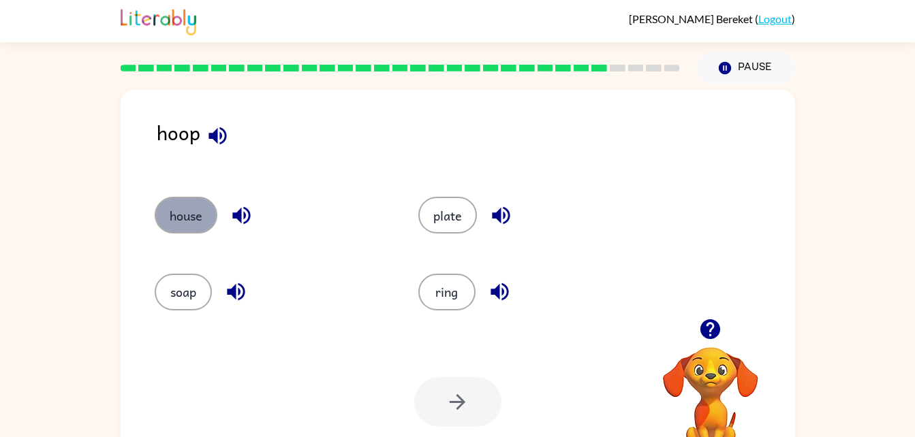
click at [199, 211] on button "house" at bounding box center [186, 215] width 63 height 37
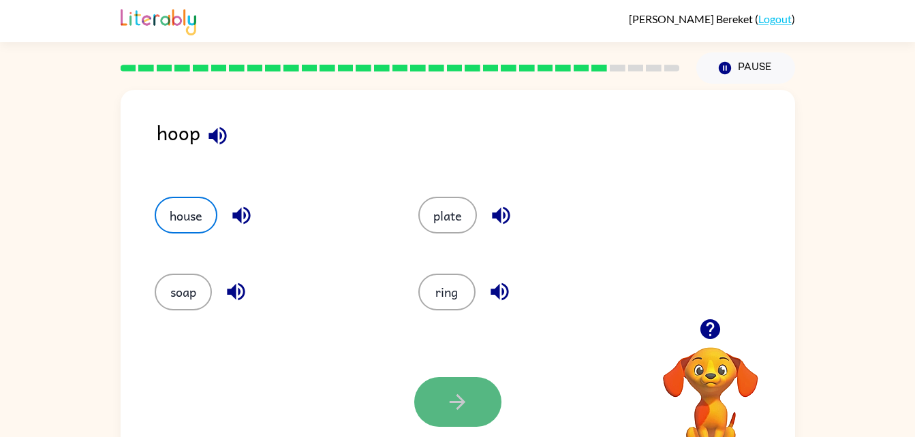
click at [458, 387] on button "button" at bounding box center [457, 402] width 87 height 50
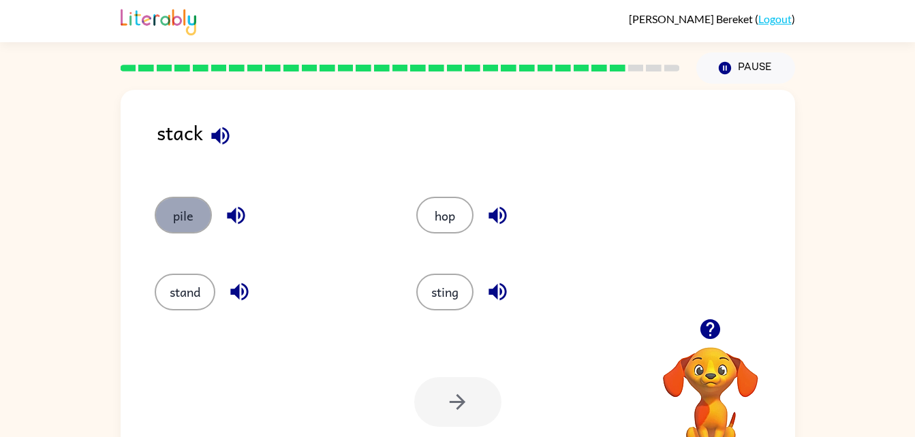
click at [185, 224] on button "pile" at bounding box center [183, 215] width 57 height 37
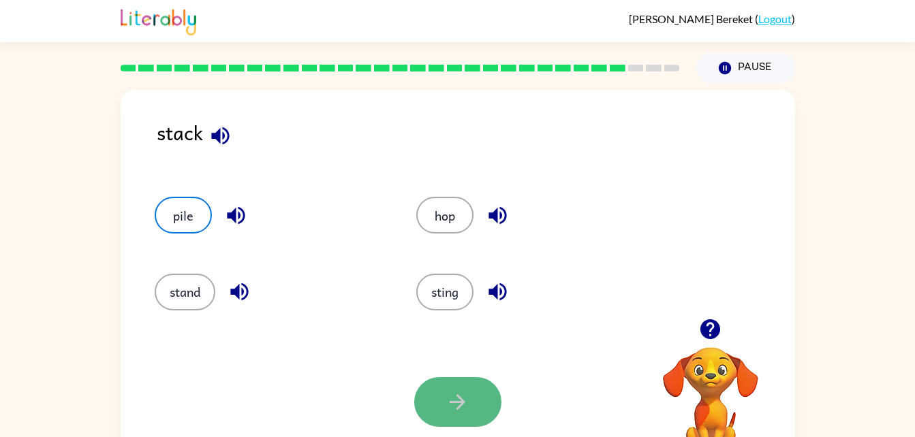
click at [482, 420] on button "button" at bounding box center [457, 402] width 87 height 50
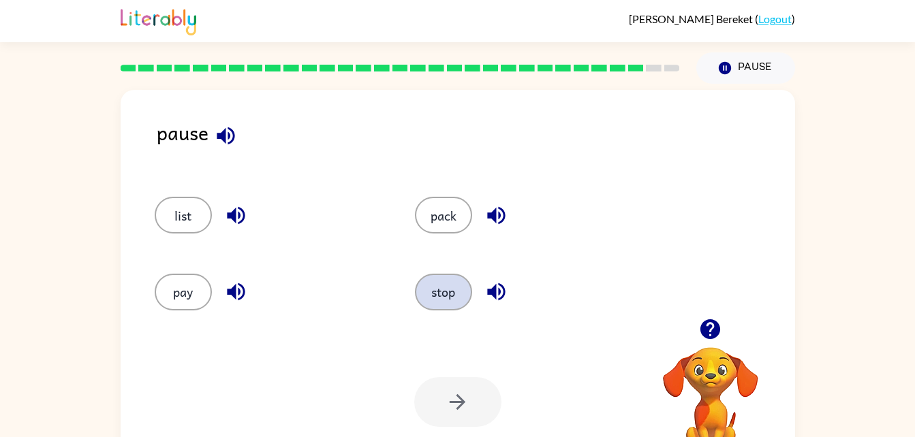
click at [444, 302] on button "stop" at bounding box center [443, 292] width 57 height 37
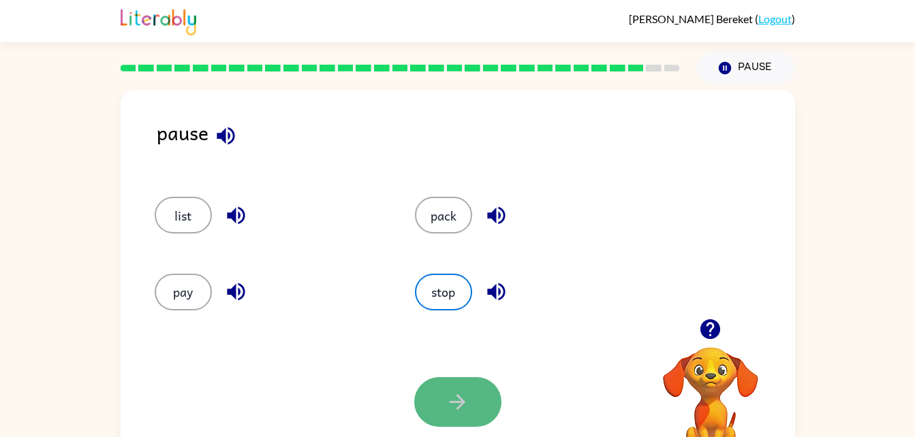
click at [454, 403] on icon "button" at bounding box center [458, 402] width 16 height 16
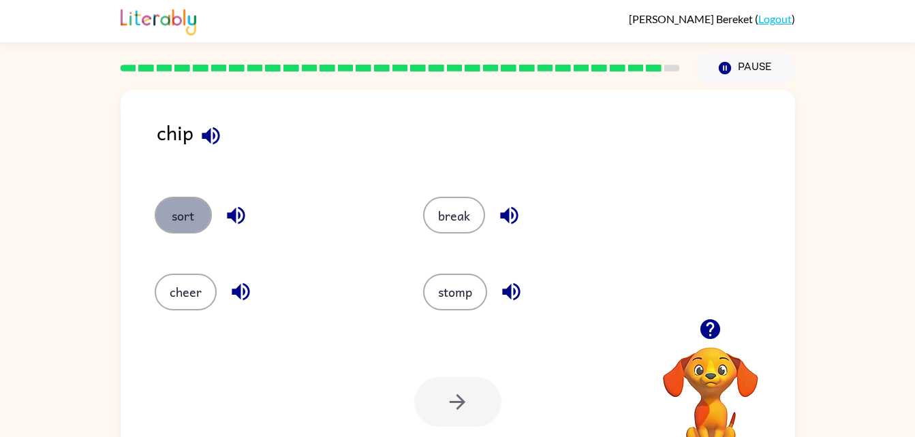
click at [184, 221] on button "sort" at bounding box center [183, 215] width 57 height 37
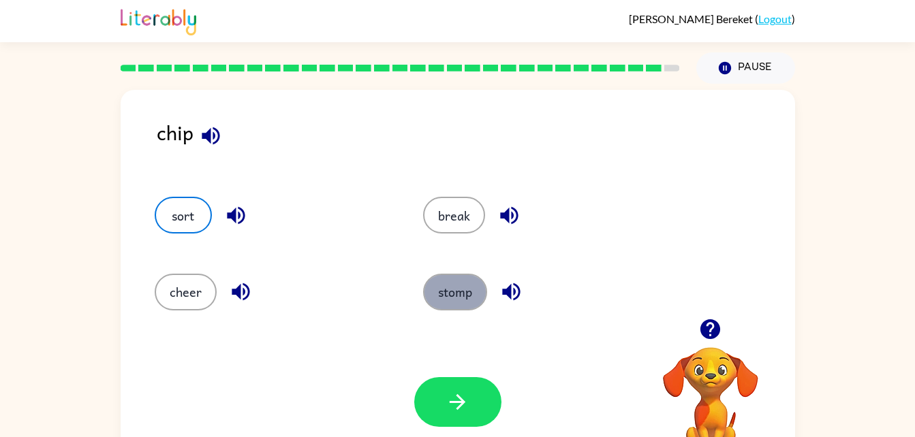
click at [456, 298] on button "stomp" at bounding box center [455, 292] width 64 height 37
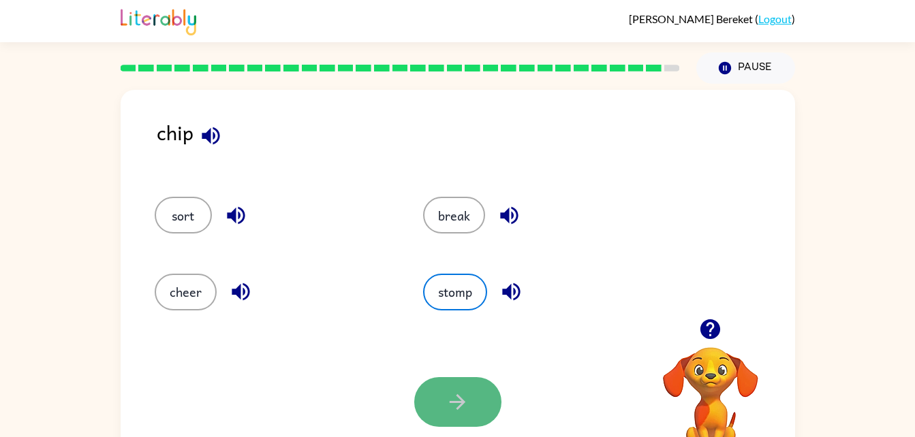
click at [473, 400] on button "button" at bounding box center [457, 402] width 87 height 50
